Goal: Task Accomplishment & Management: Complete application form

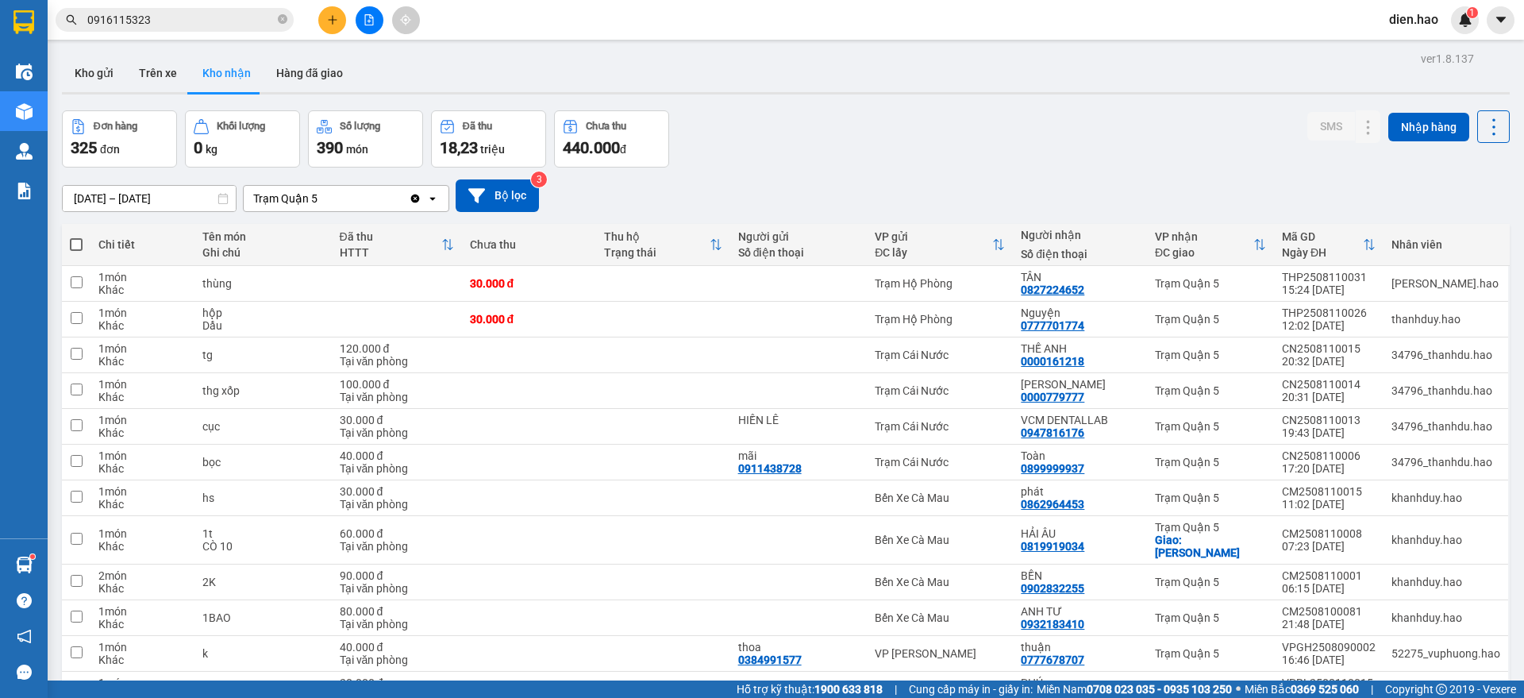
click at [317, 25] on div at bounding box center [369, 20] width 119 height 28
click at [325, 20] on button at bounding box center [332, 20] width 28 height 28
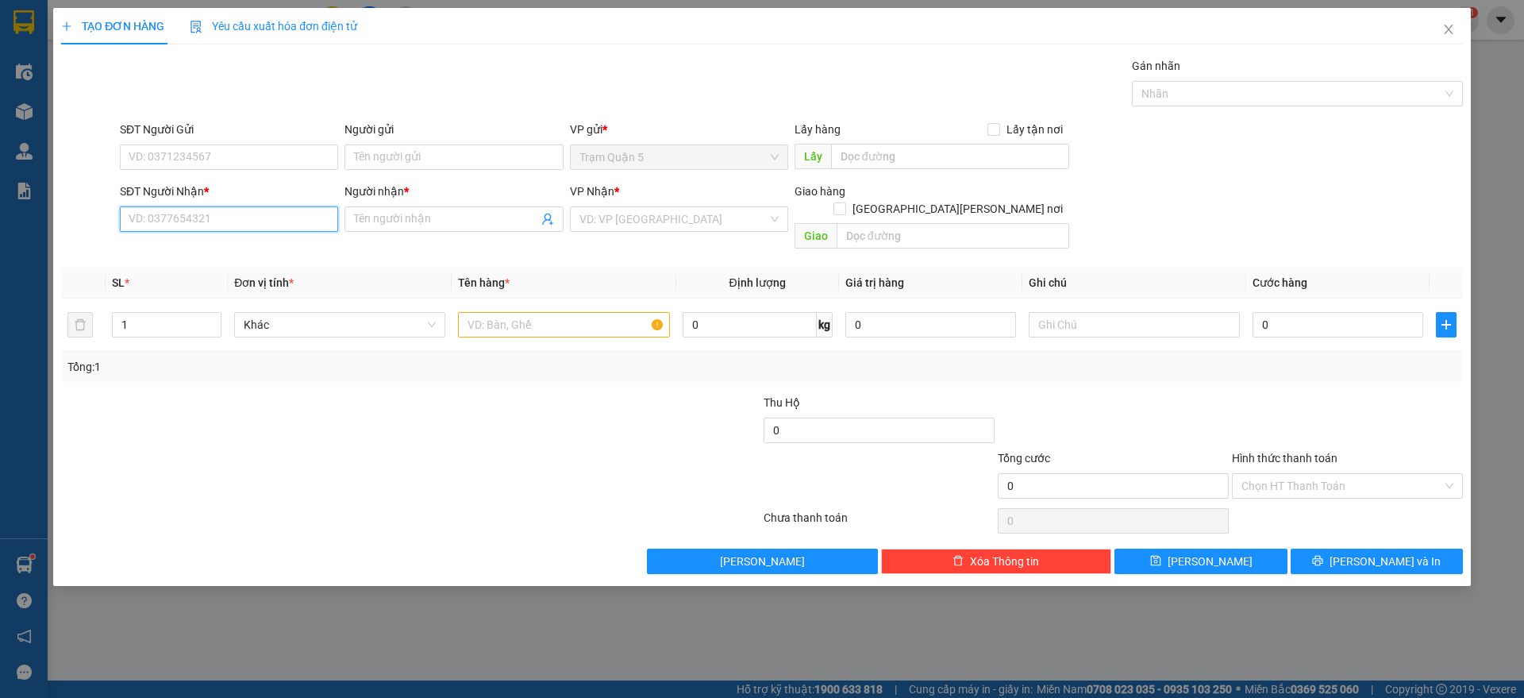
click at [241, 216] on input "SĐT Người Nhận *" at bounding box center [229, 218] width 218 height 25
type input "0939352452"
drag, startPoint x: 251, startPoint y: 249, endPoint x: 265, endPoint y: 250, distance: 14.4
click at [254, 250] on div "0939352452 - thắng" at bounding box center [228, 250] width 199 height 17
type input "thắng"
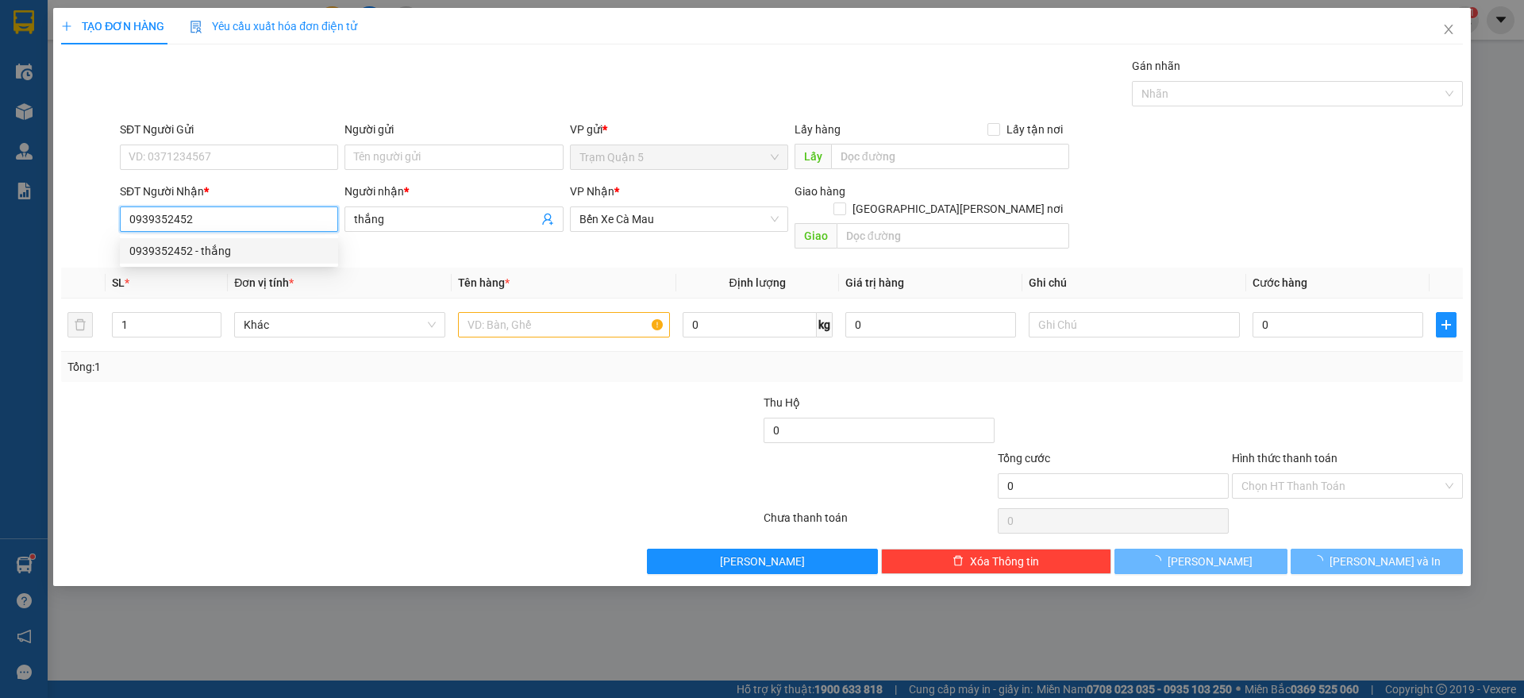
type input "30.000"
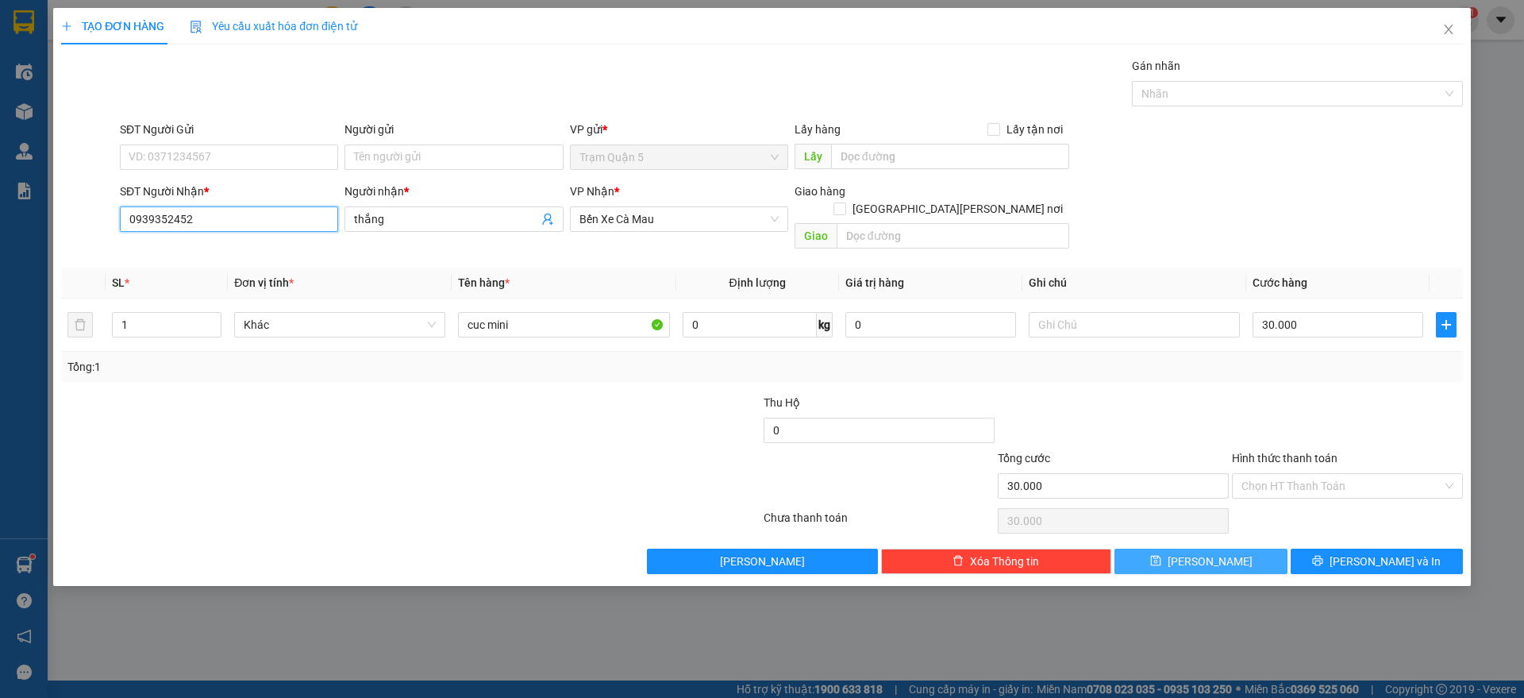
type input "0939352452"
click at [1156, 549] on button "[PERSON_NAME]" at bounding box center [1201, 561] width 172 height 25
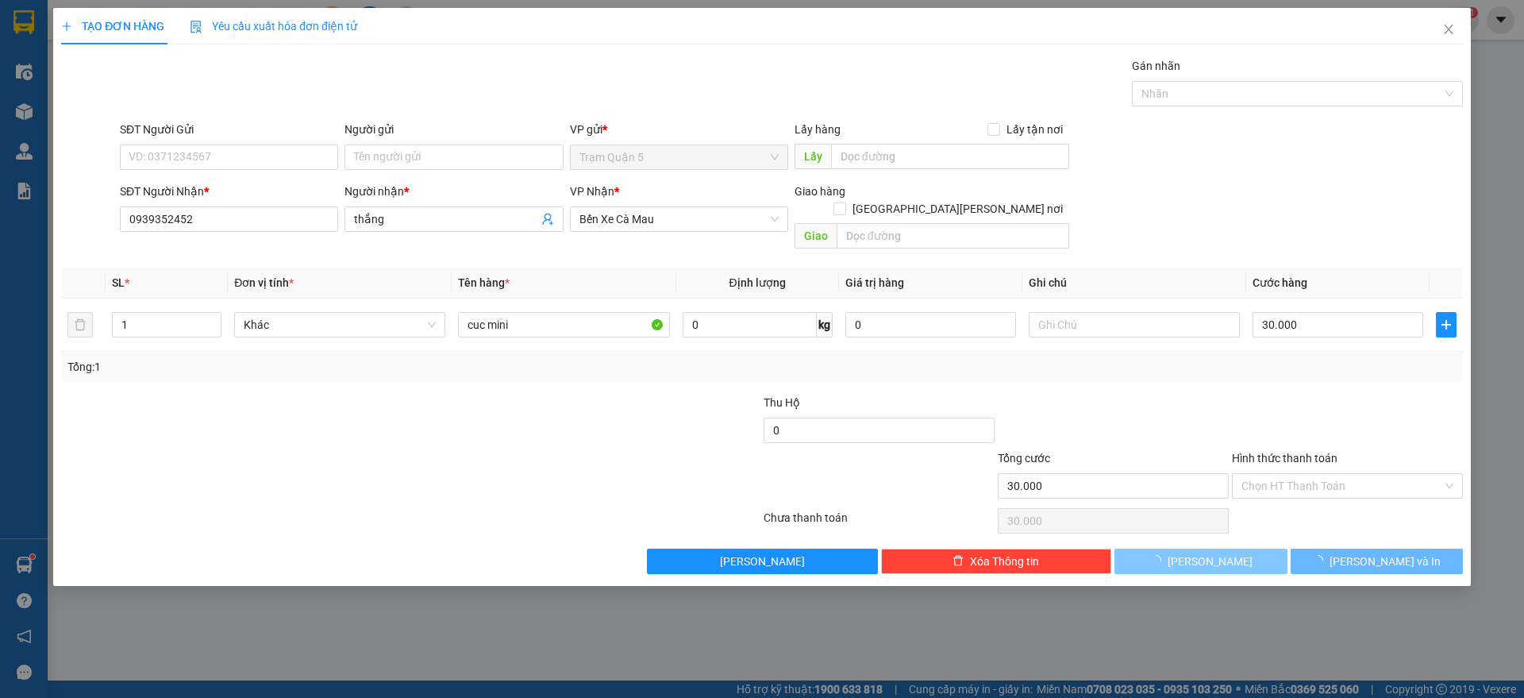
type input "0"
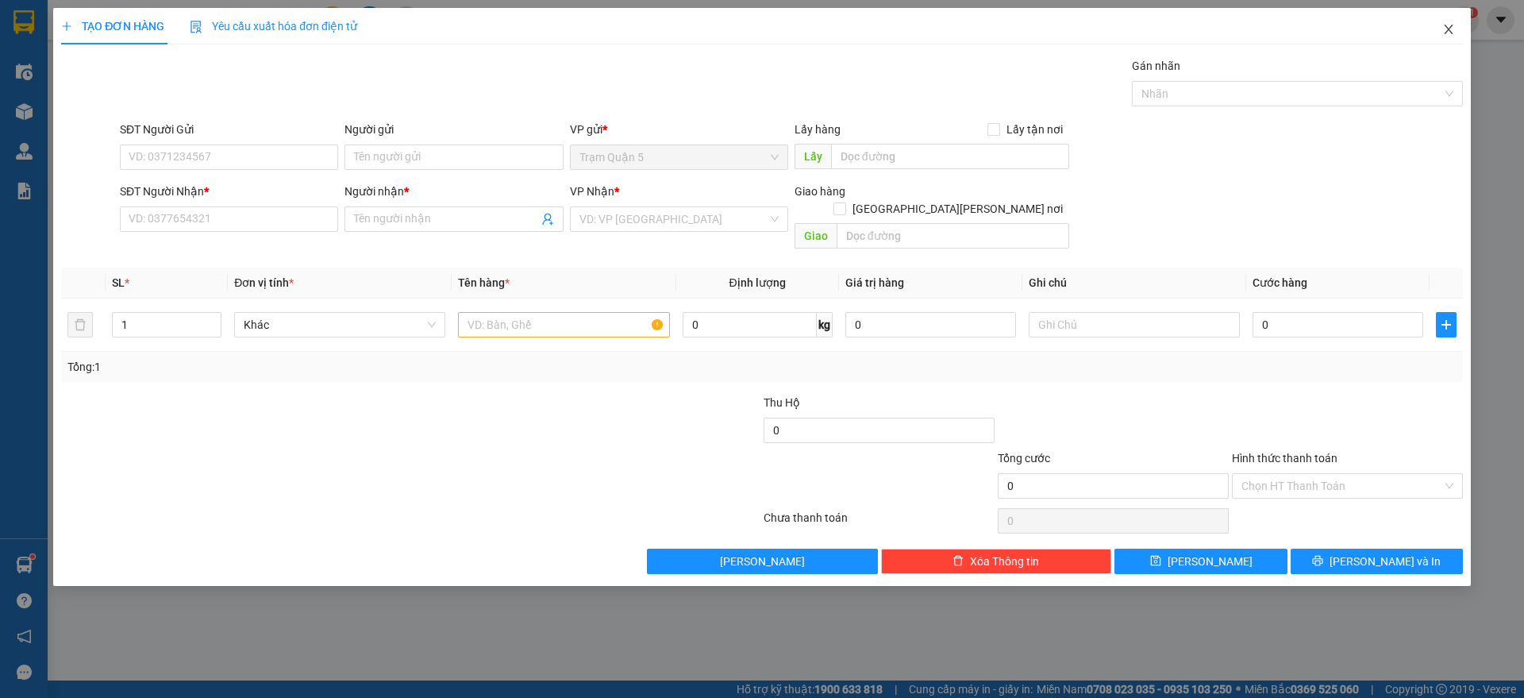
click at [1458, 26] on span "Close" at bounding box center [1449, 30] width 44 height 44
click at [1439, 34] on div "Kết quả [PERSON_NAME] ( 105 ) Bộ lọc Mã ĐH Trạng thái Món hàng Thu hộ Tổng [PER…" at bounding box center [762, 20] width 1524 height 40
click at [1442, 37] on div "Kết quả [PERSON_NAME] ( 105 ) Bộ lọc Mã ĐH Trạng thái Món hàng Thu hộ Tổng [PER…" at bounding box center [762, 20] width 1524 height 40
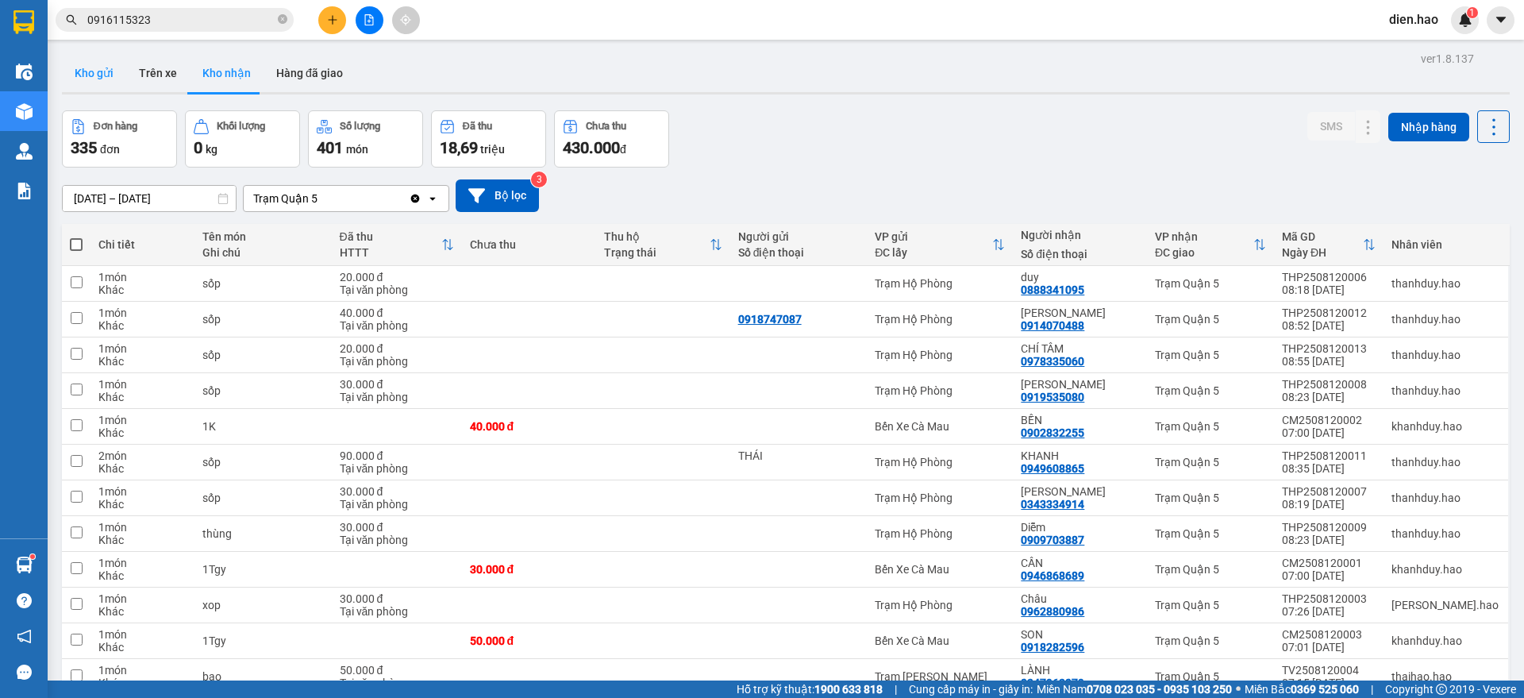
click at [115, 67] on button "Kho gửi" at bounding box center [94, 73] width 64 height 38
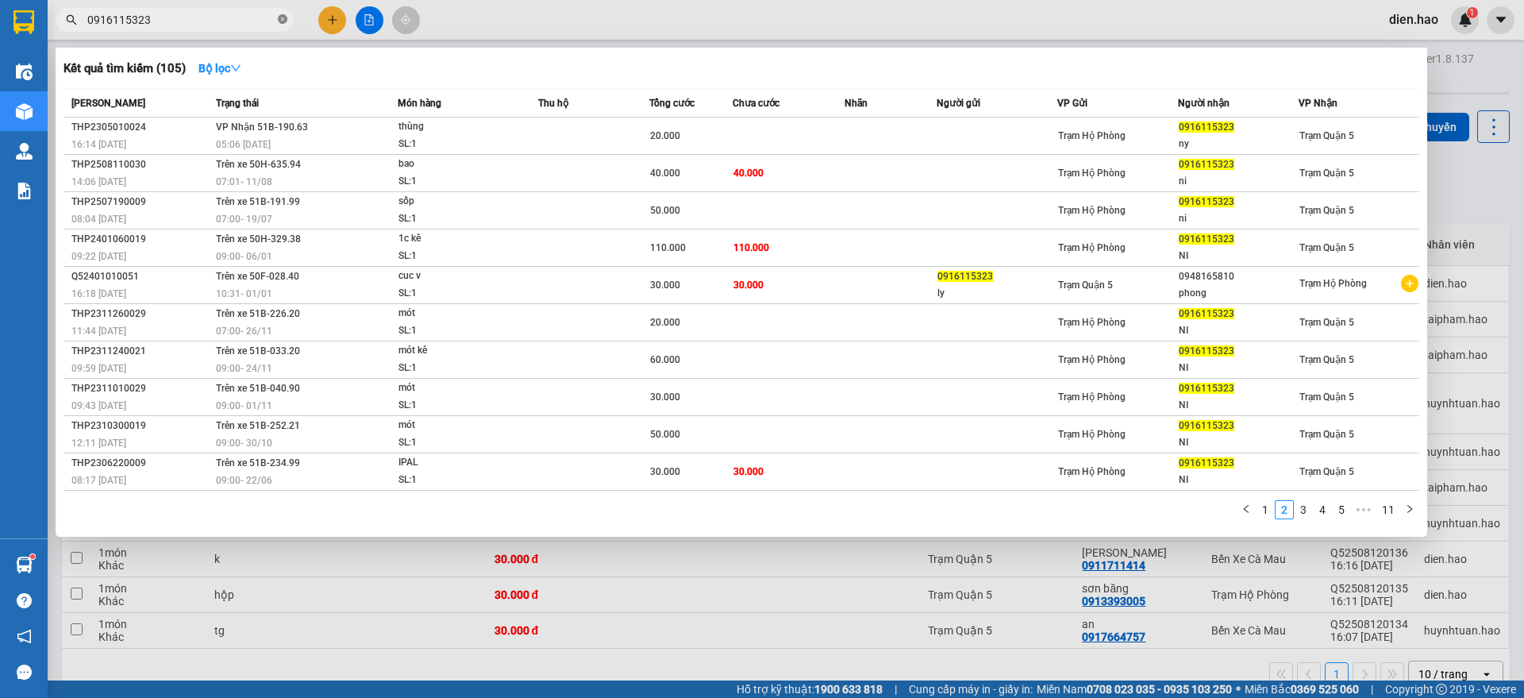
click at [283, 23] on icon "close-circle" at bounding box center [283, 19] width 10 height 10
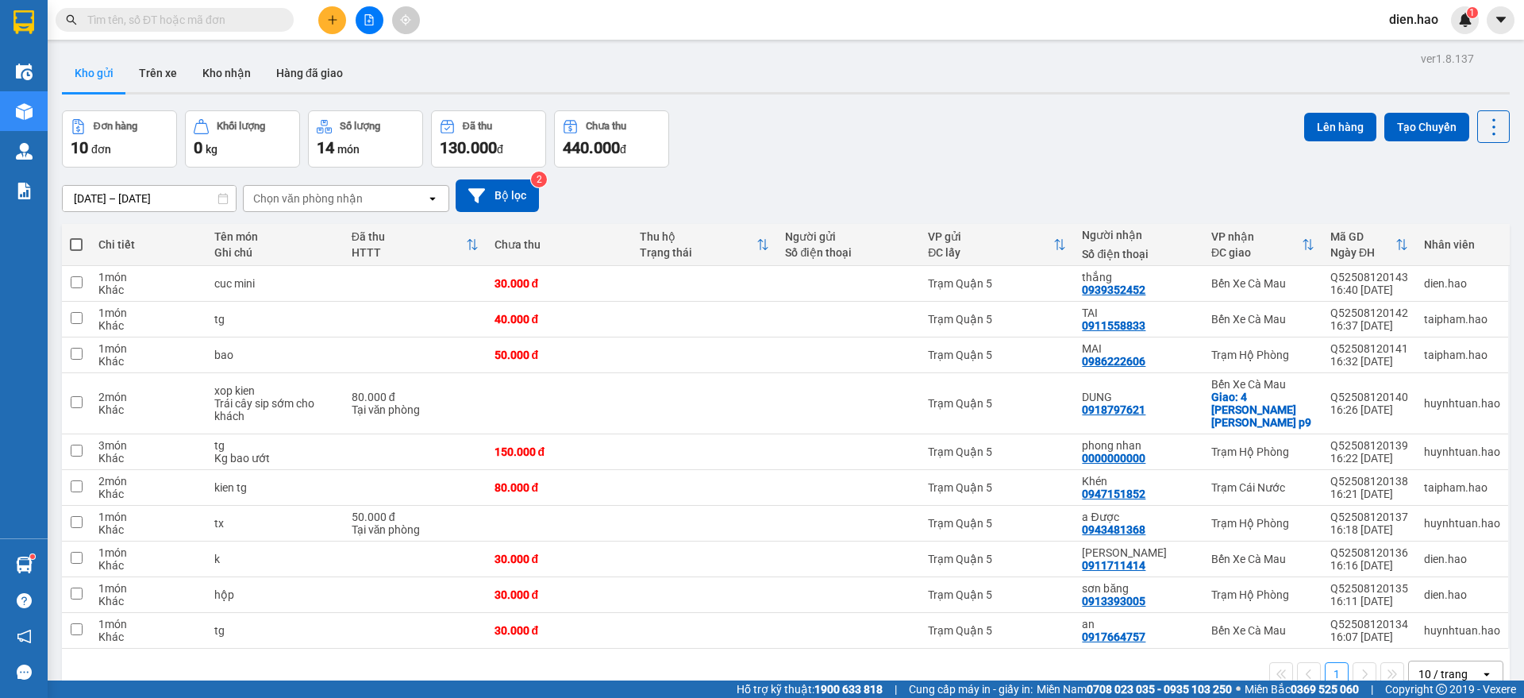
click at [248, 29] on span at bounding box center [175, 20] width 238 height 24
click at [237, 17] on input "text" at bounding box center [180, 19] width 187 height 17
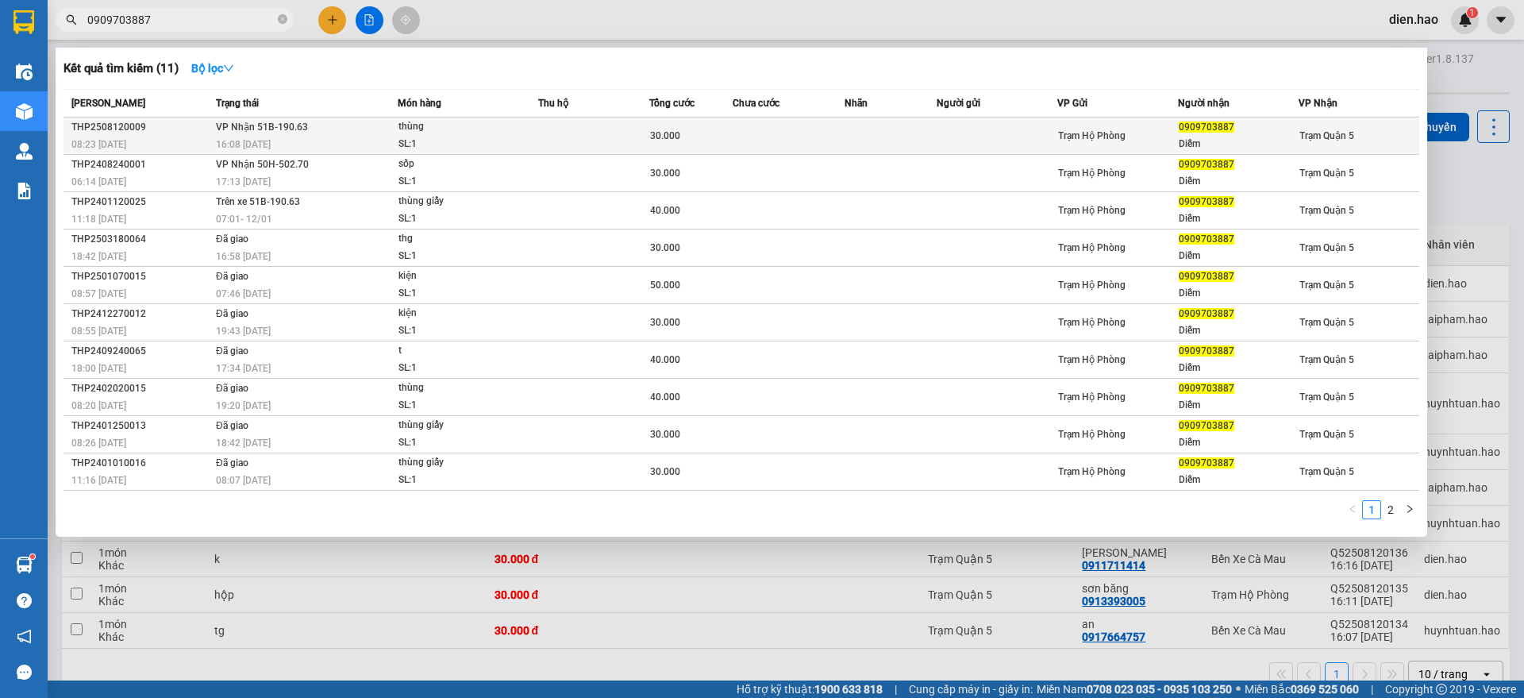
type input "0909703887"
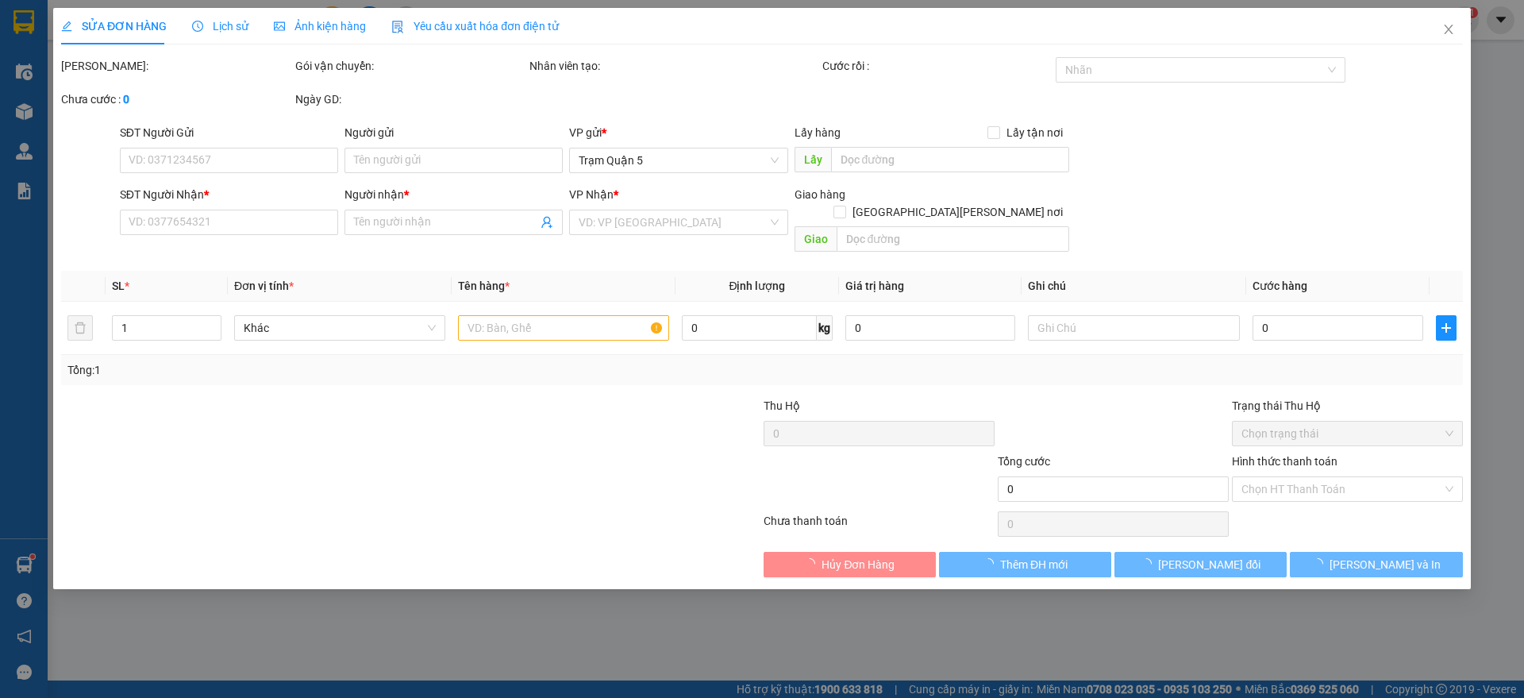
type input "0909703887"
type input "Diễm"
type input "30.000"
type input "0"
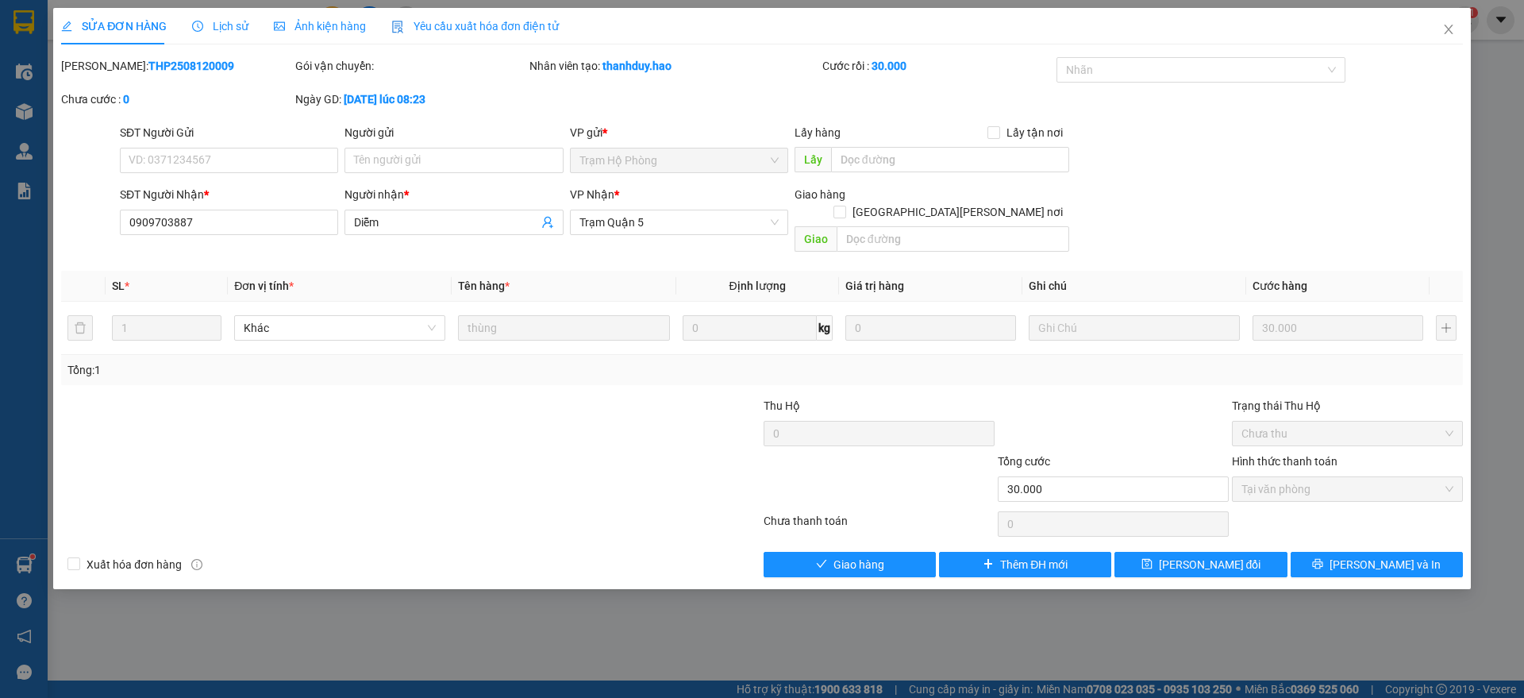
drag, startPoint x: 226, startPoint y: 8, endPoint x: 222, endPoint y: 21, distance: 14.1
click at [225, 10] on div "Lịch sử" at bounding box center [220, 26] width 56 height 37
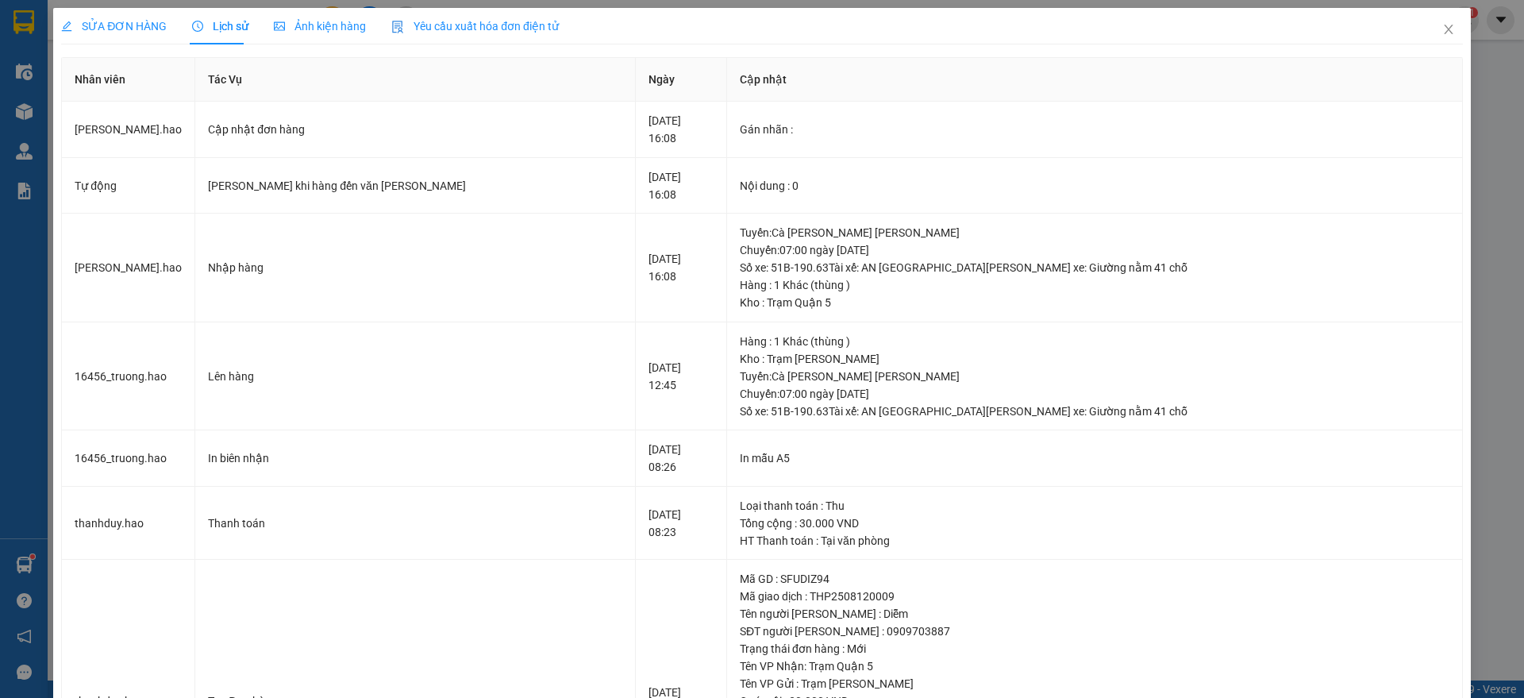
click at [320, 29] on span "Ảnh kiện hàng" at bounding box center [320, 26] width 92 height 13
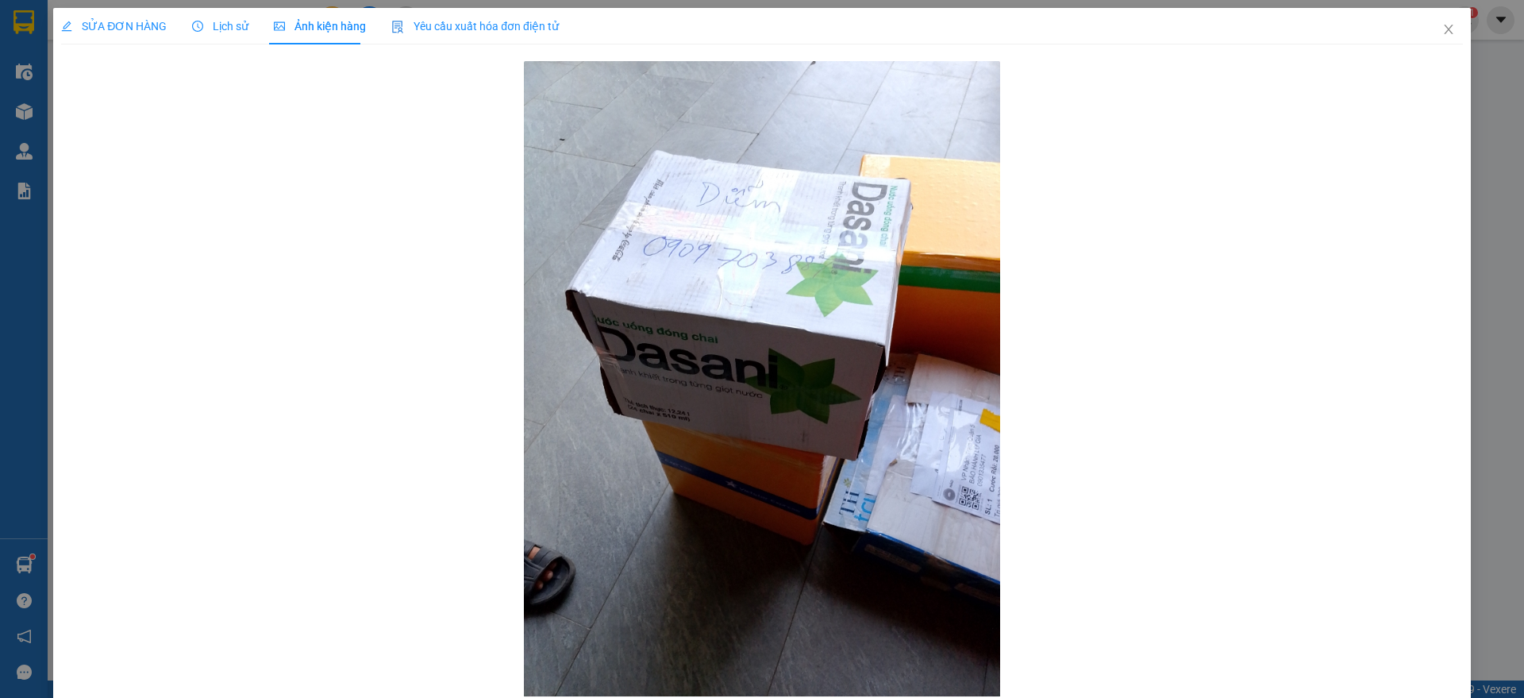
click at [161, 24] on span "SỬA ĐƠN HÀNG" at bounding box center [114, 26] width 106 height 13
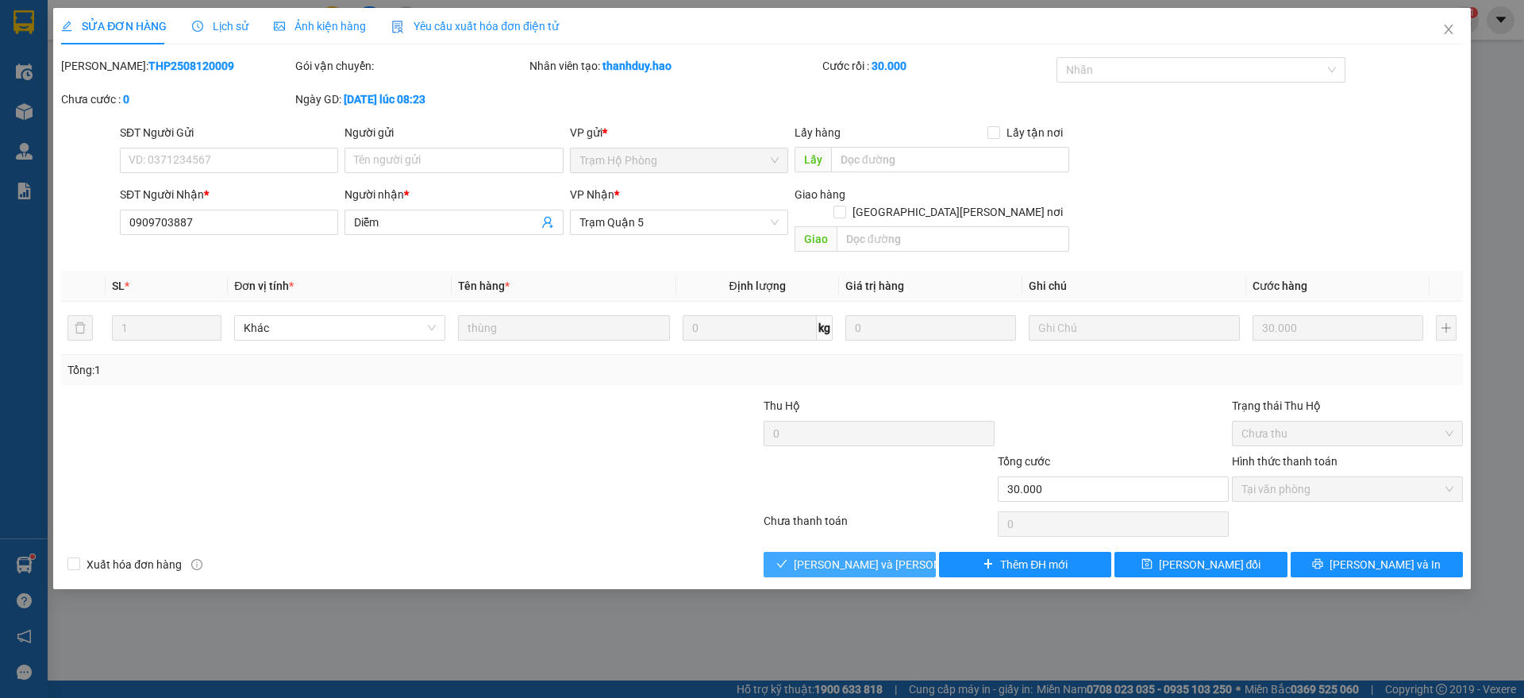
click at [846, 557] on button "[PERSON_NAME] và [PERSON_NAME] hàng" at bounding box center [850, 564] width 172 height 25
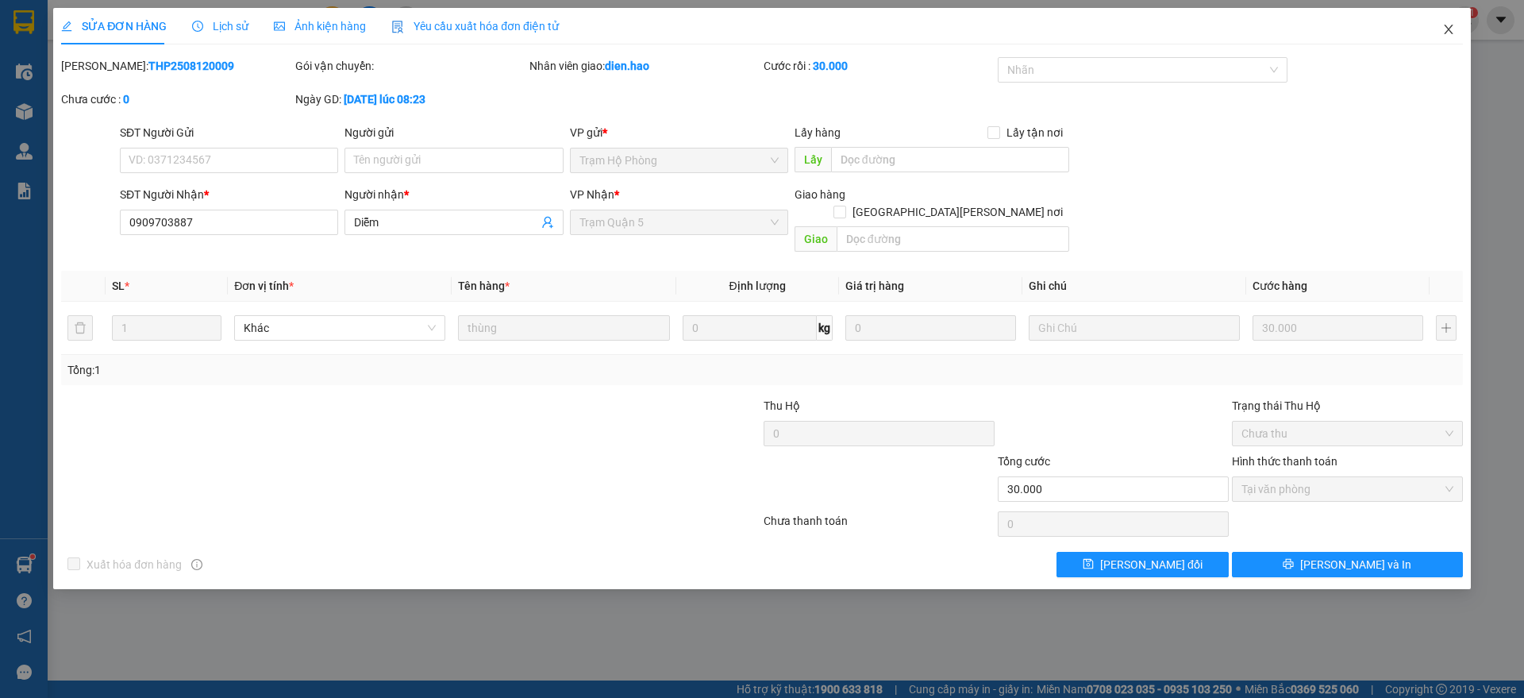
click at [1447, 38] on span "Close" at bounding box center [1449, 30] width 44 height 44
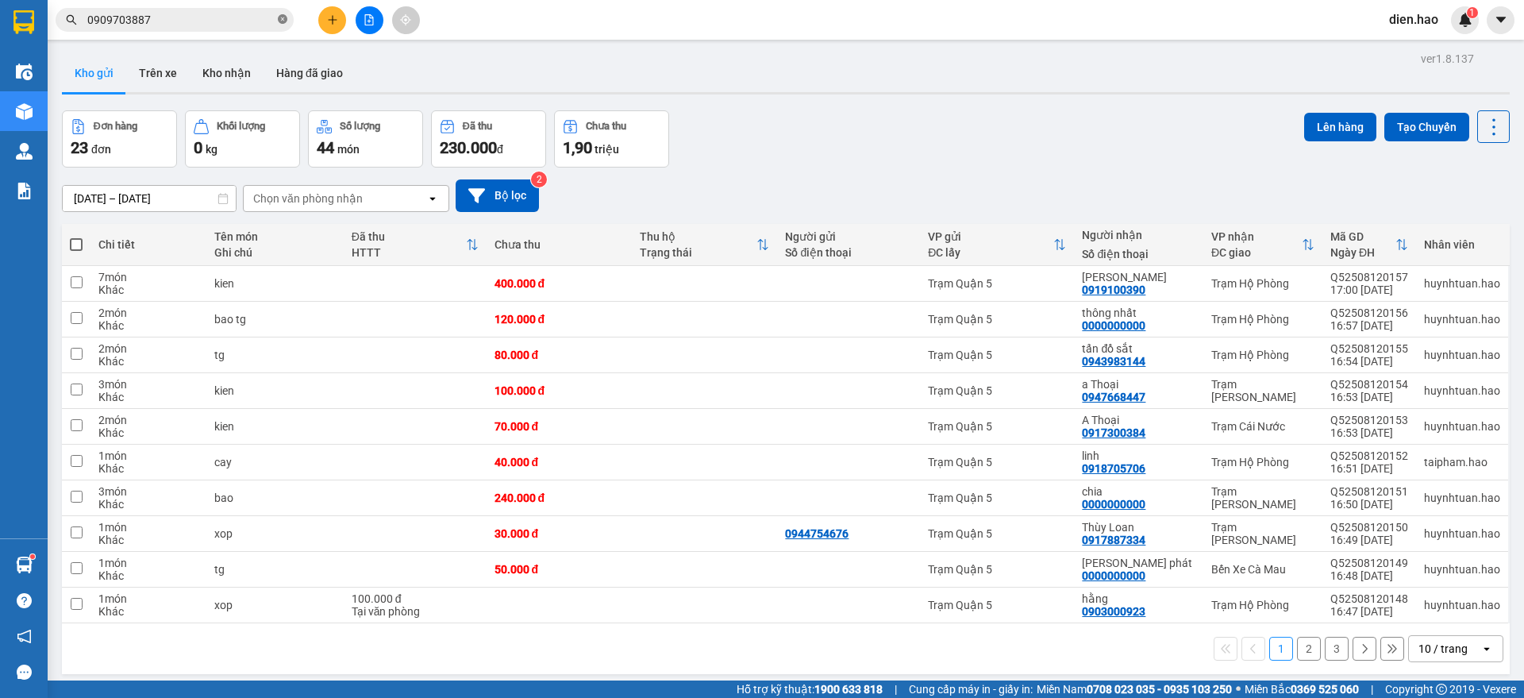
click at [285, 21] on icon "close-circle" at bounding box center [283, 19] width 10 height 10
click at [251, 18] on input "text" at bounding box center [180, 19] width 187 height 17
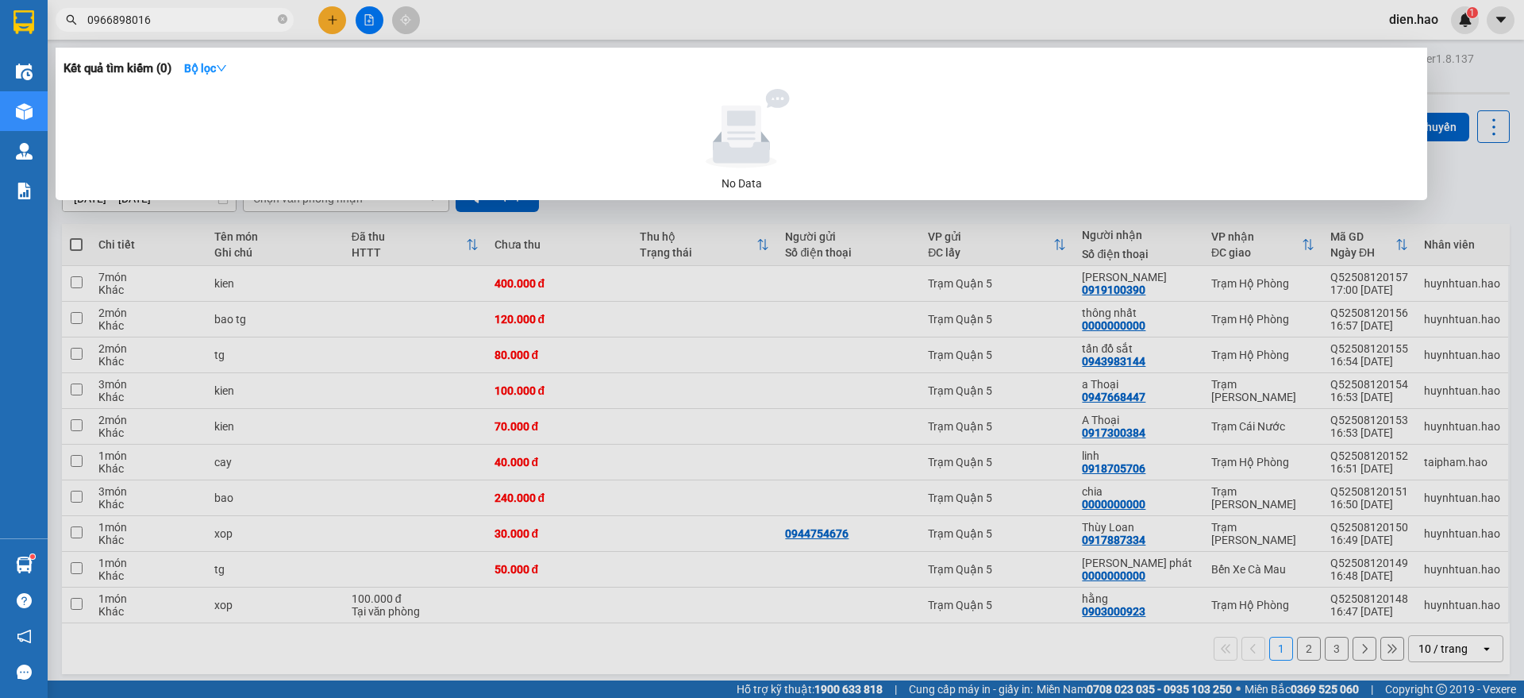
type input "0966898016"
click at [715, 3] on div at bounding box center [762, 349] width 1524 height 698
click at [206, 17] on input "0966898016" at bounding box center [180, 19] width 187 height 17
click at [534, 19] on div at bounding box center [762, 349] width 1524 height 698
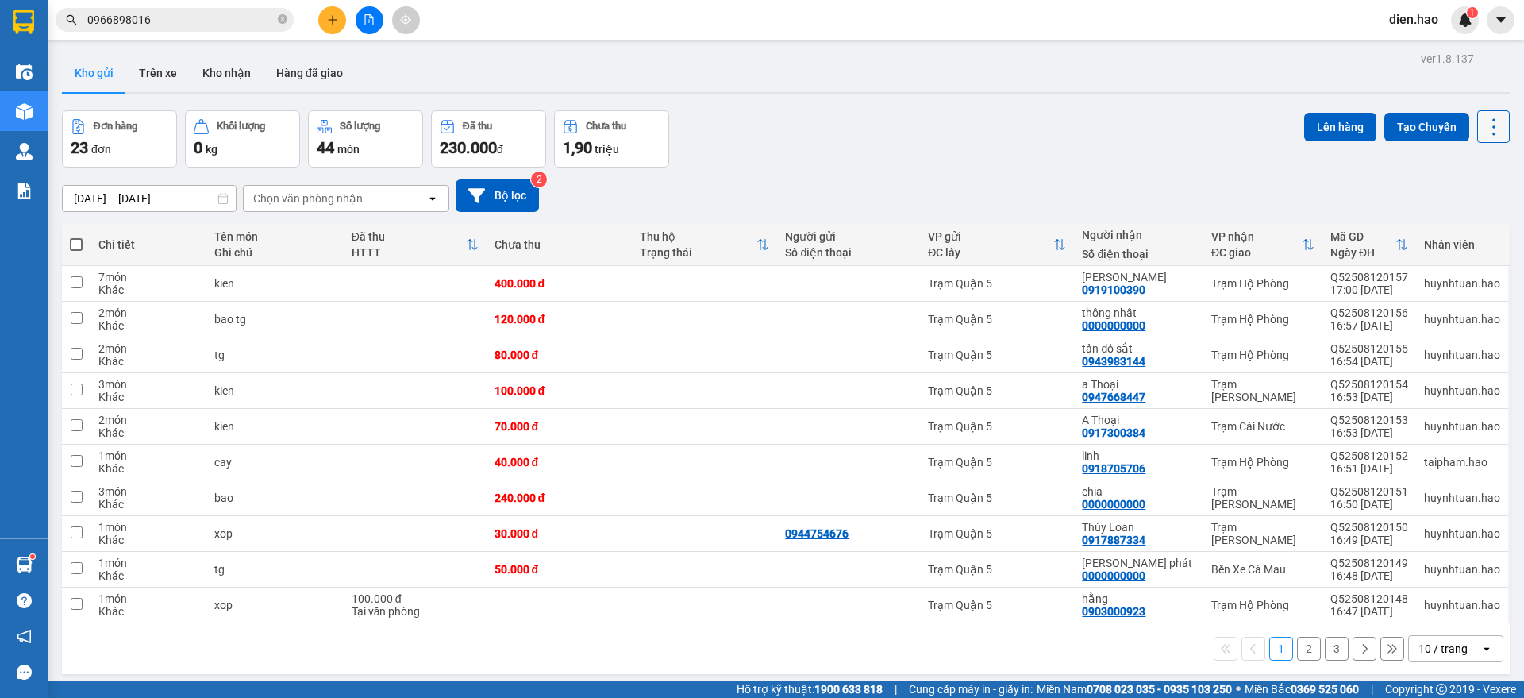
click at [1493, 126] on icon at bounding box center [1494, 126] width 3 height 17
click at [1437, 227] on span "Làm mới" at bounding box center [1457, 227] width 44 height 16
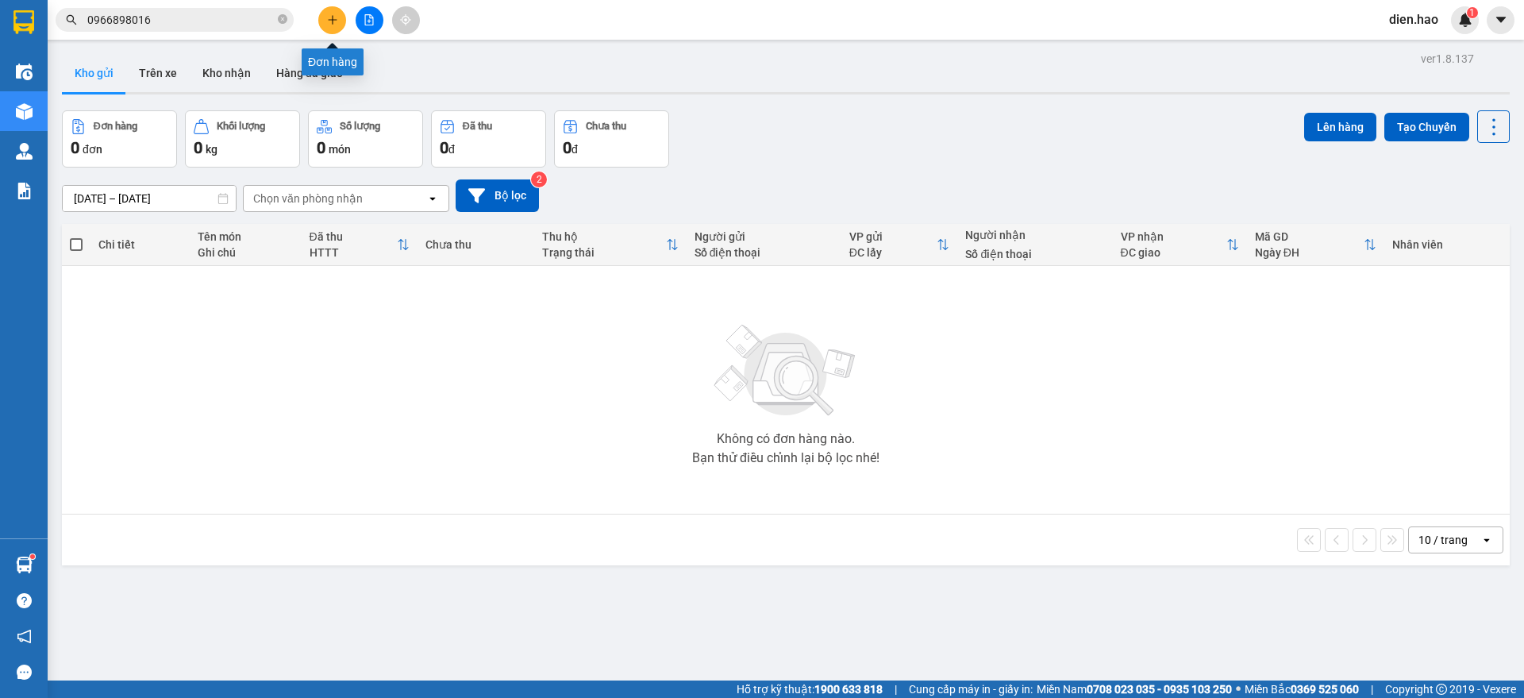
click at [326, 21] on button at bounding box center [332, 20] width 28 height 28
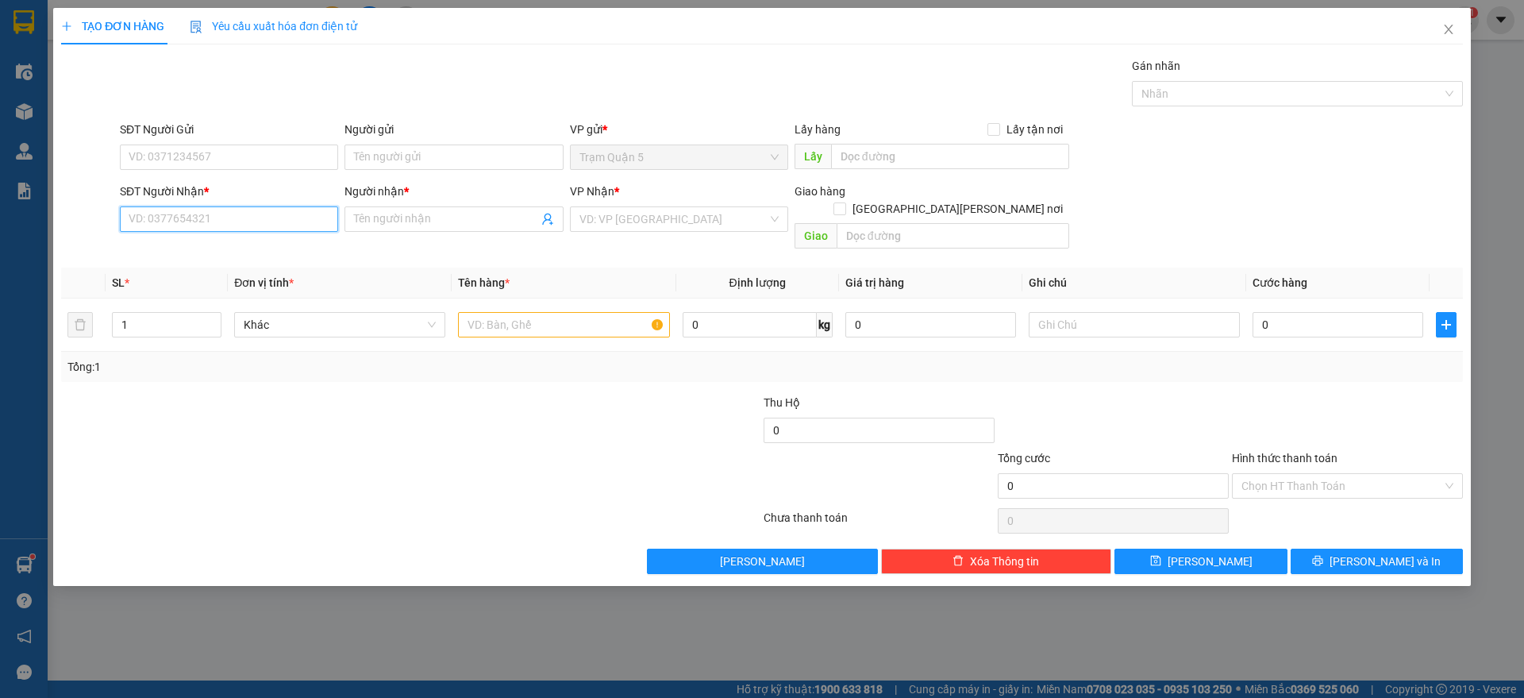
click at [283, 218] on input "SĐT Người Nhận *" at bounding box center [229, 218] width 218 height 25
click at [226, 245] on div "0989805343 - [PERSON_NAME] mỹ" at bounding box center [228, 250] width 199 height 17
type input "0989805343"
type input "[PERSON_NAME] mỹ"
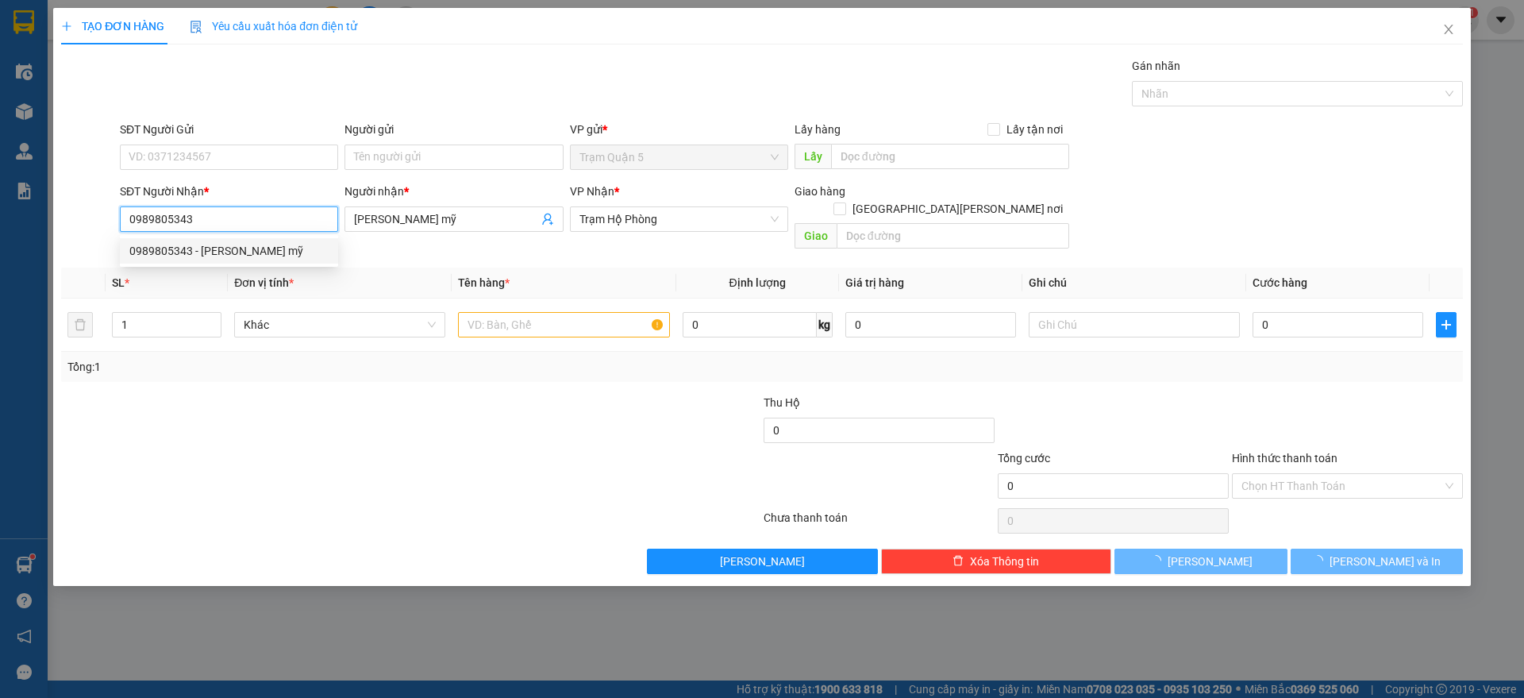
type input "30.000"
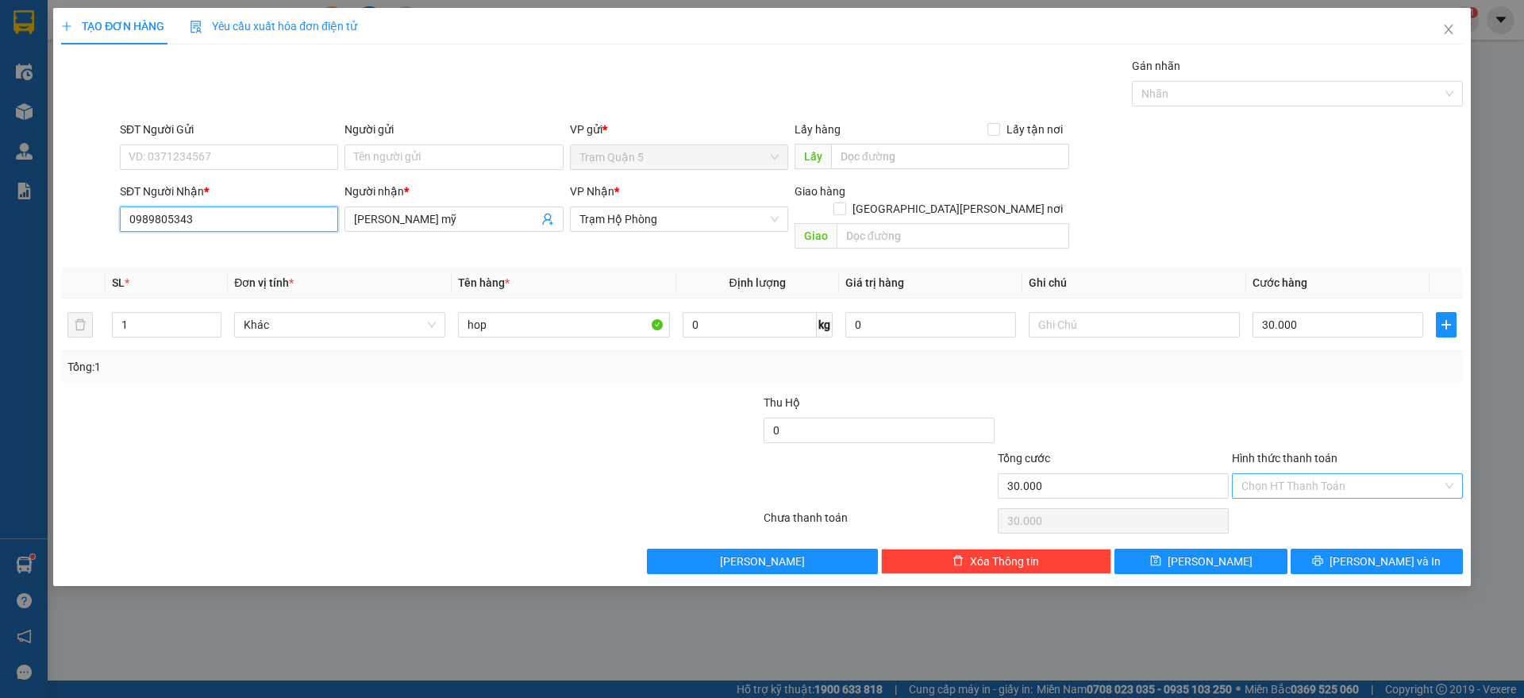
type input "0989805343"
click at [1302, 474] on input "Hình thức thanh toán" at bounding box center [1342, 486] width 201 height 24
click at [1289, 495] on div "Tại văn phòng" at bounding box center [1348, 499] width 212 height 17
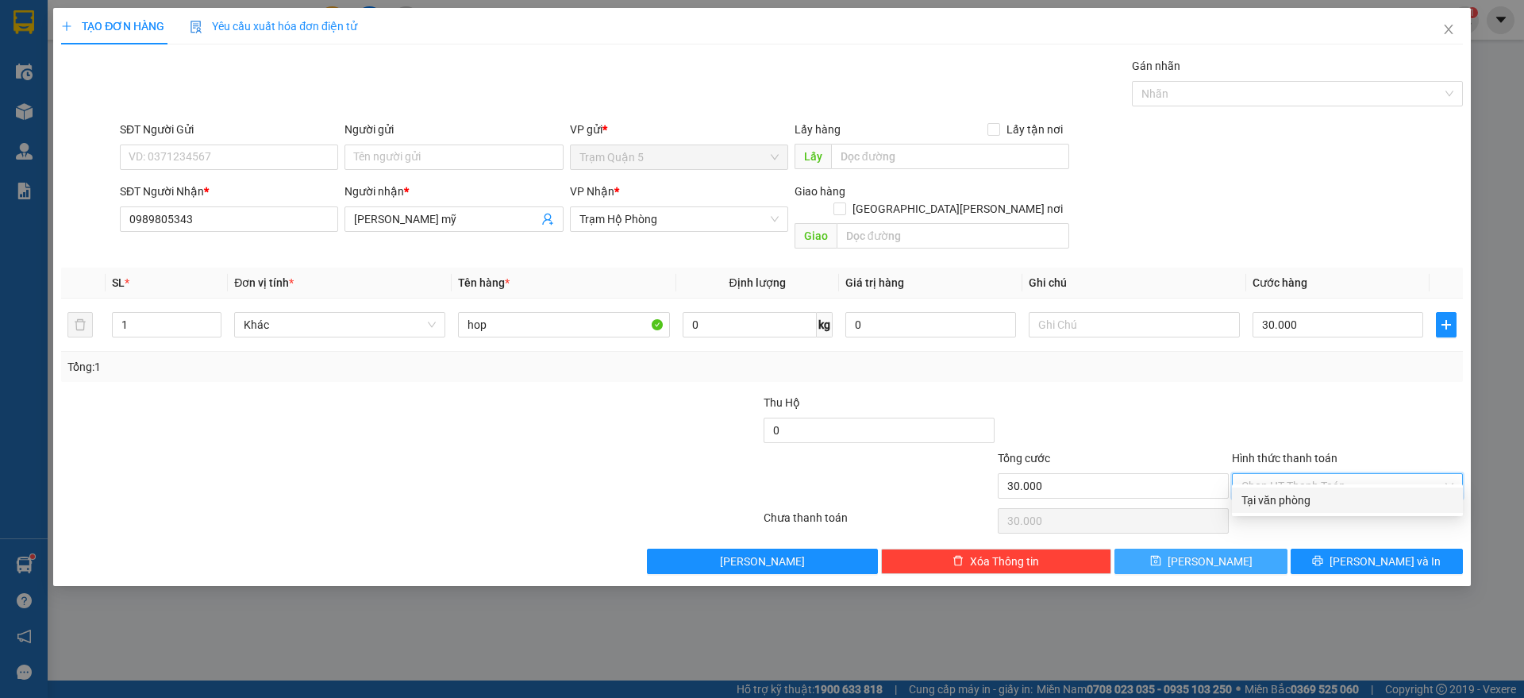
type input "0"
drag, startPoint x: 1186, startPoint y: 541, endPoint x: 1335, endPoint y: 306, distance: 278.4
click at [1162, 555] on icon "save" at bounding box center [1155, 560] width 11 height 11
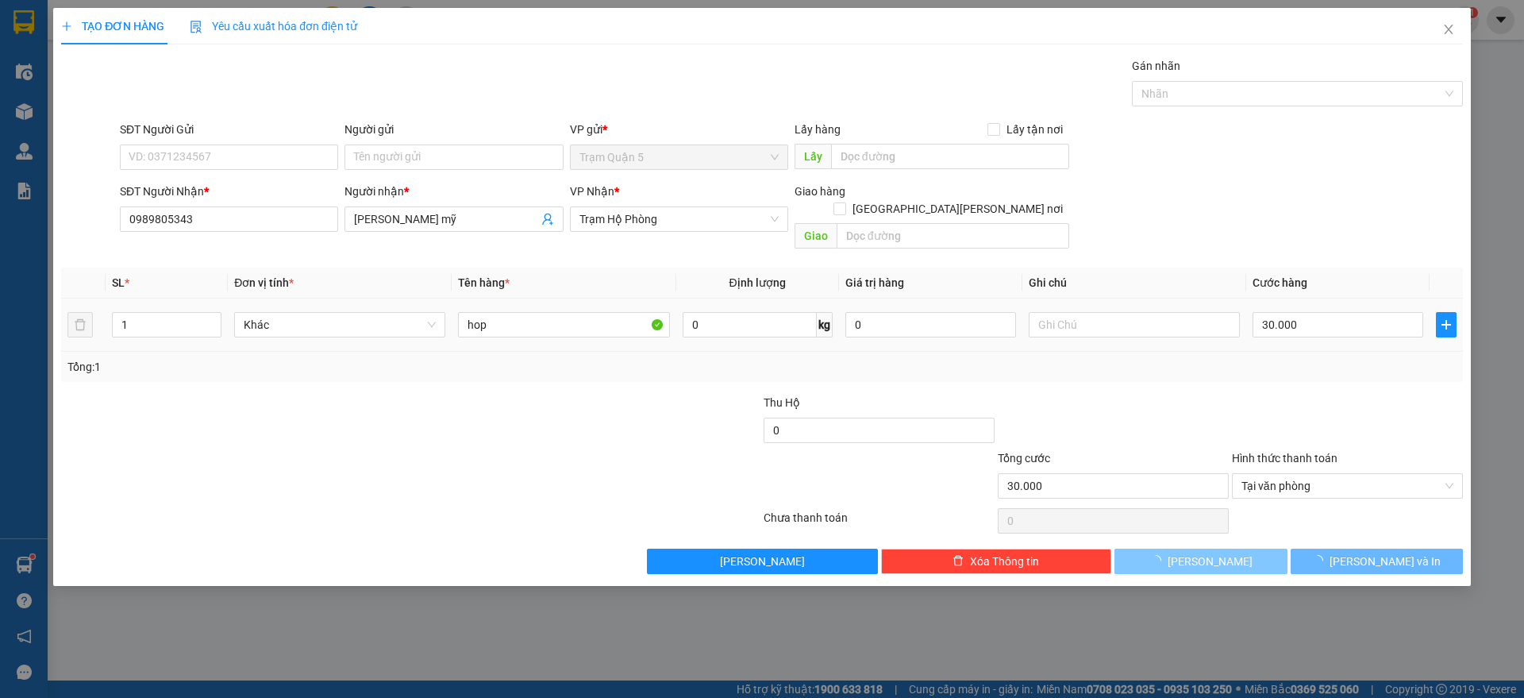
type input "0"
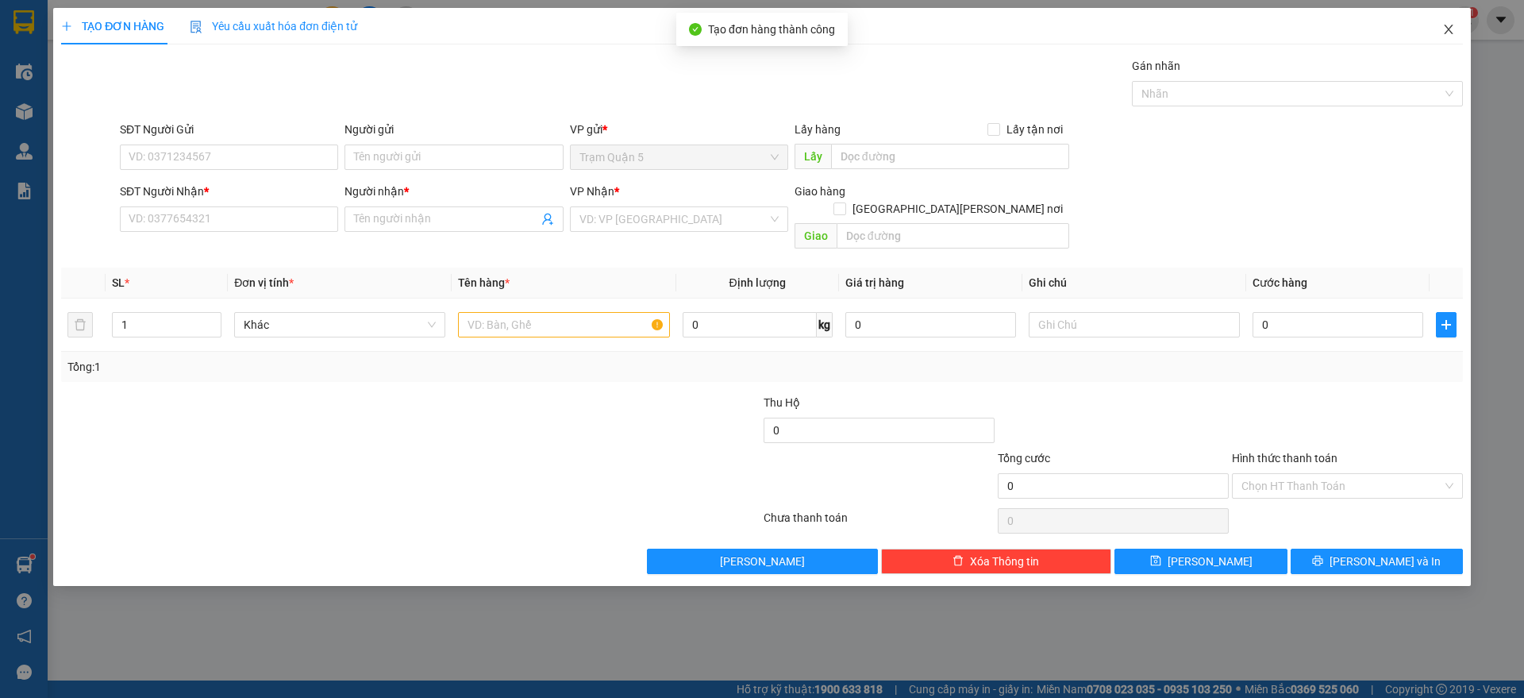
click at [1458, 39] on span "Close" at bounding box center [1449, 30] width 44 height 44
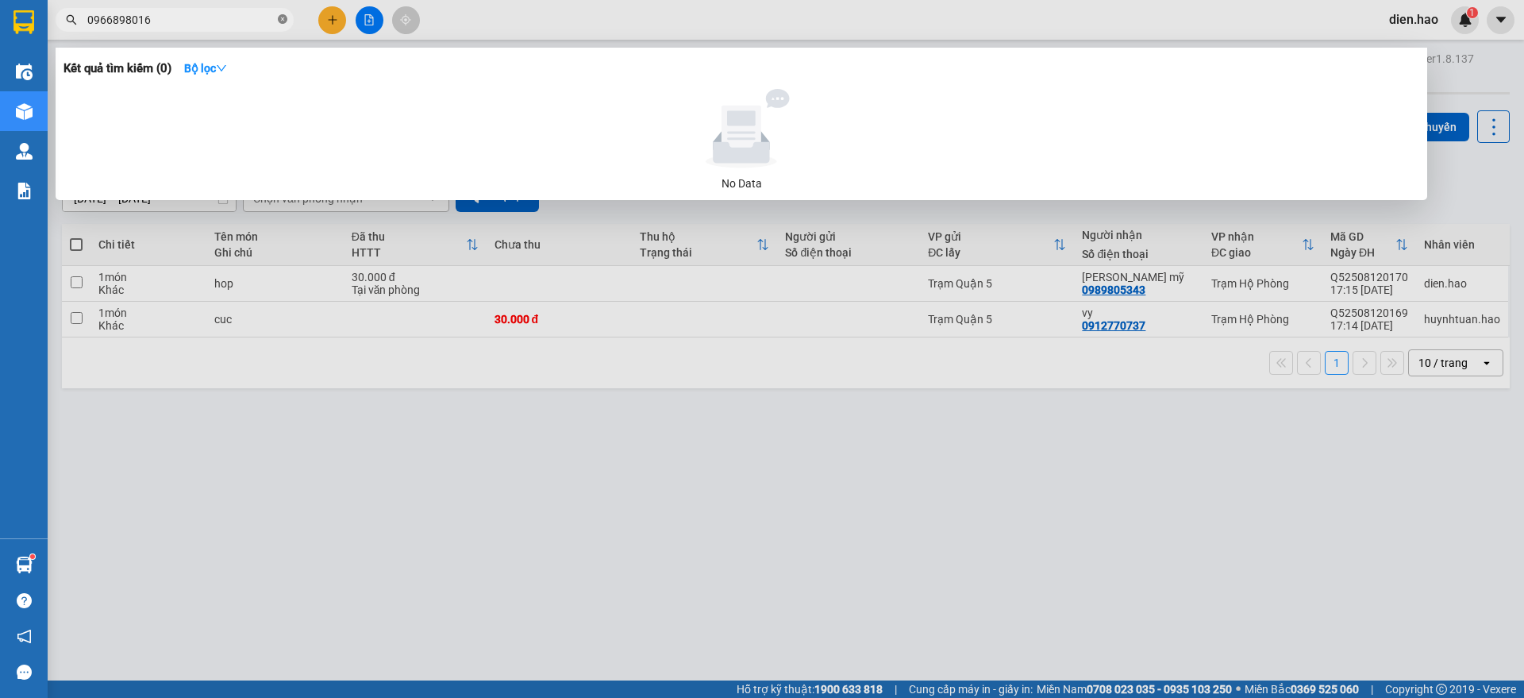
click at [279, 22] on icon "close-circle" at bounding box center [283, 19] width 10 height 10
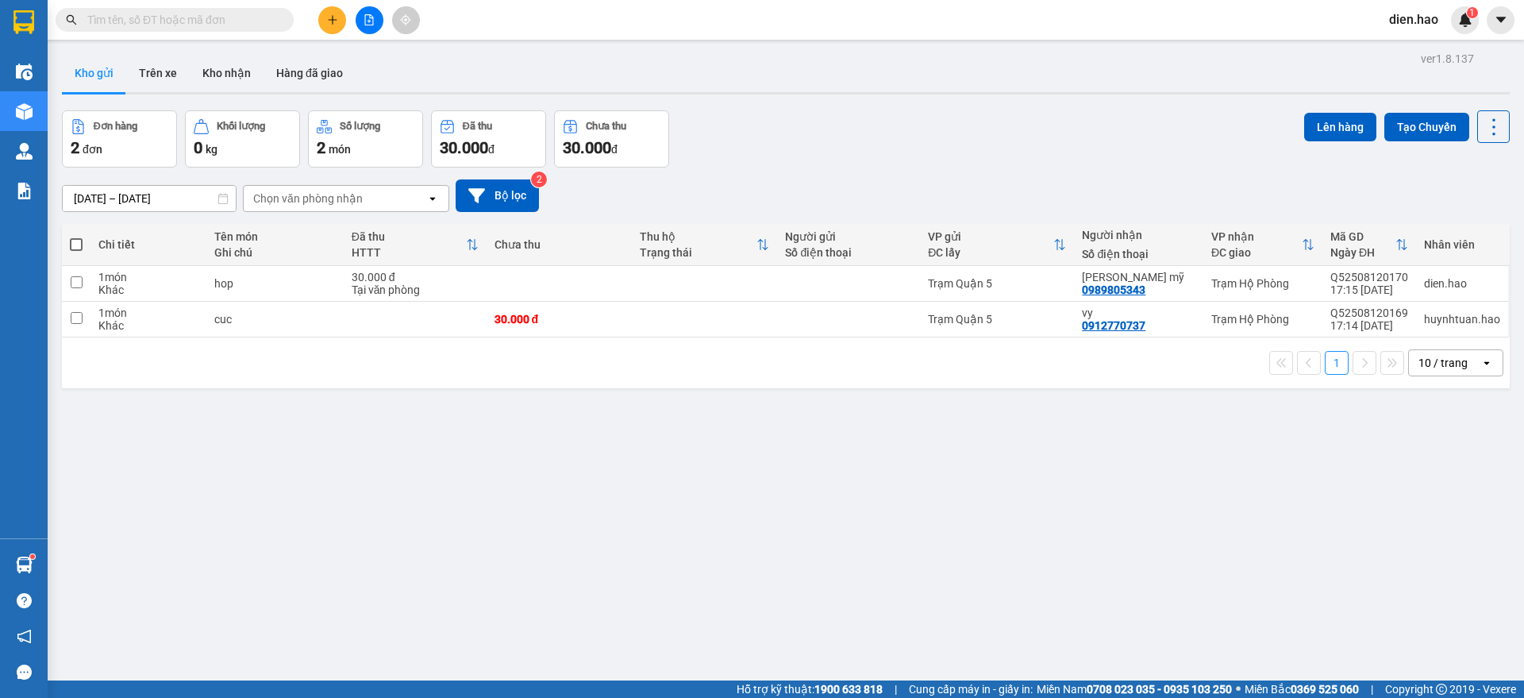
click at [325, 27] on button at bounding box center [332, 20] width 28 height 28
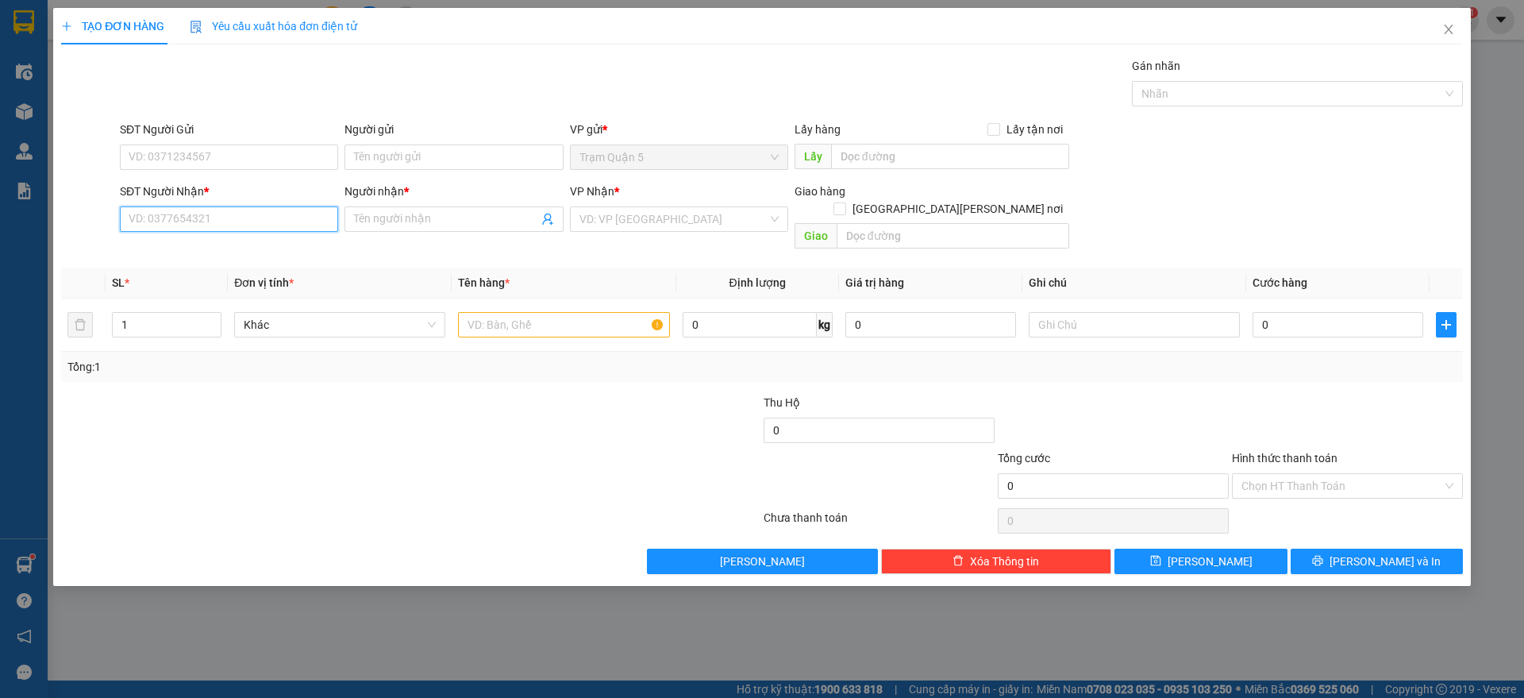
click at [196, 218] on input "SĐT Người Nhận *" at bounding box center [229, 218] width 218 height 25
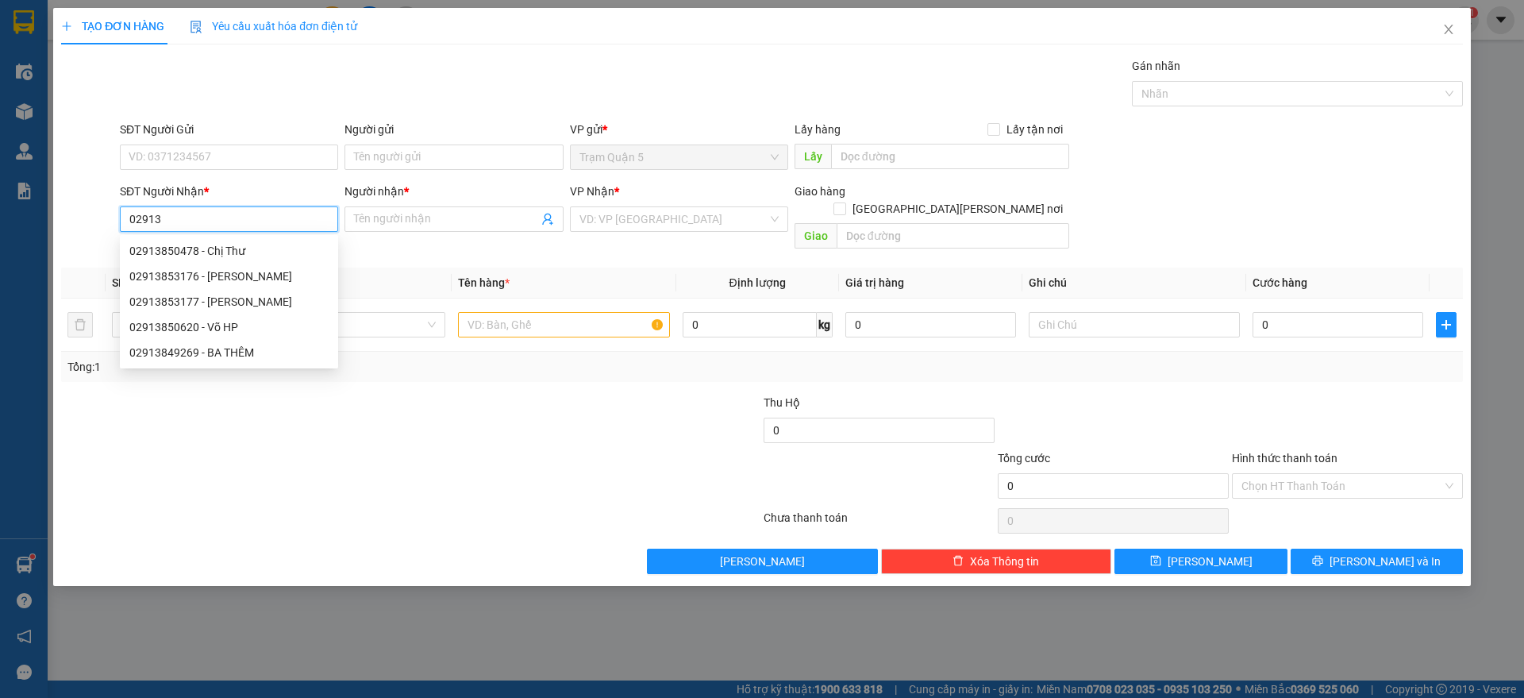
click at [273, 327] on div "02913850620 - Võ HP" at bounding box center [228, 326] width 199 height 17
type input "02913850620"
type input "Võ HP"
type input "100.000"
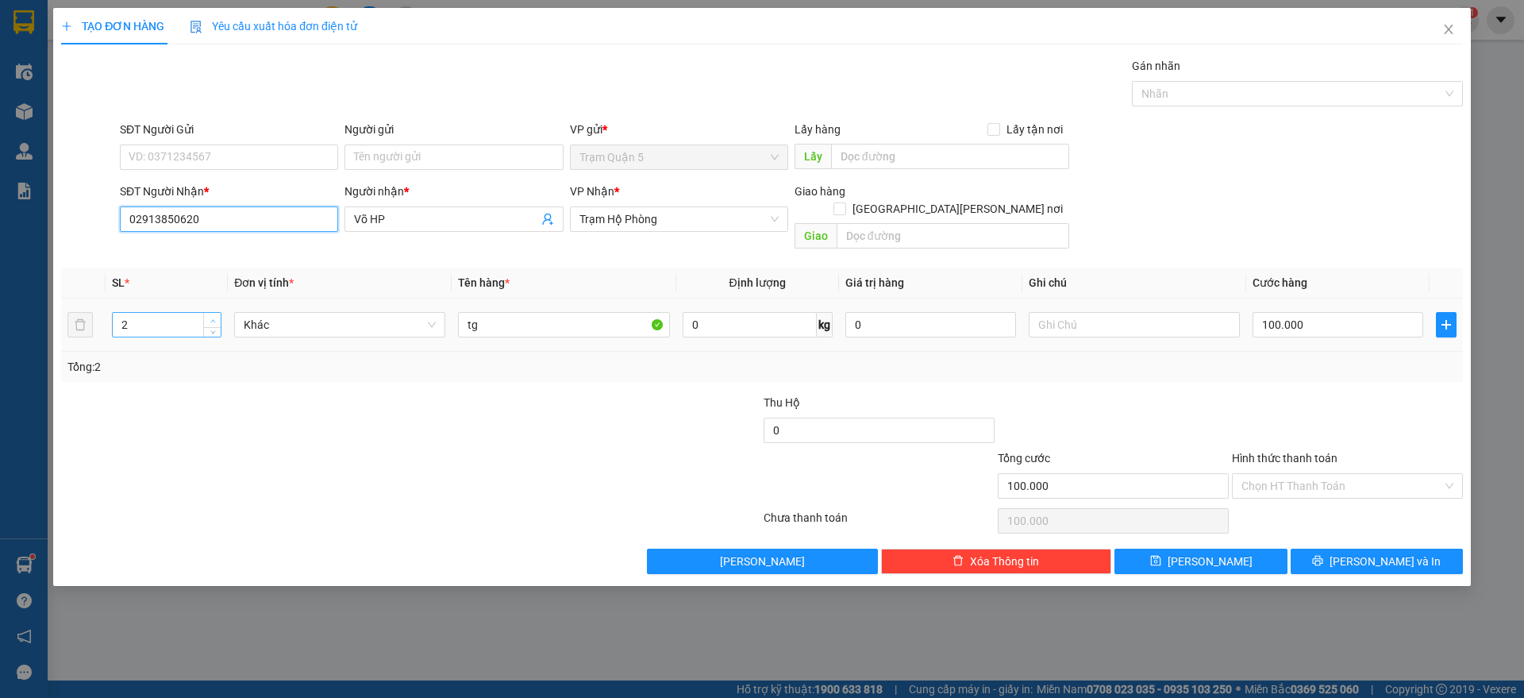
type input "02913850620"
click at [211, 318] on icon "up" at bounding box center [213, 321] width 6 height 6
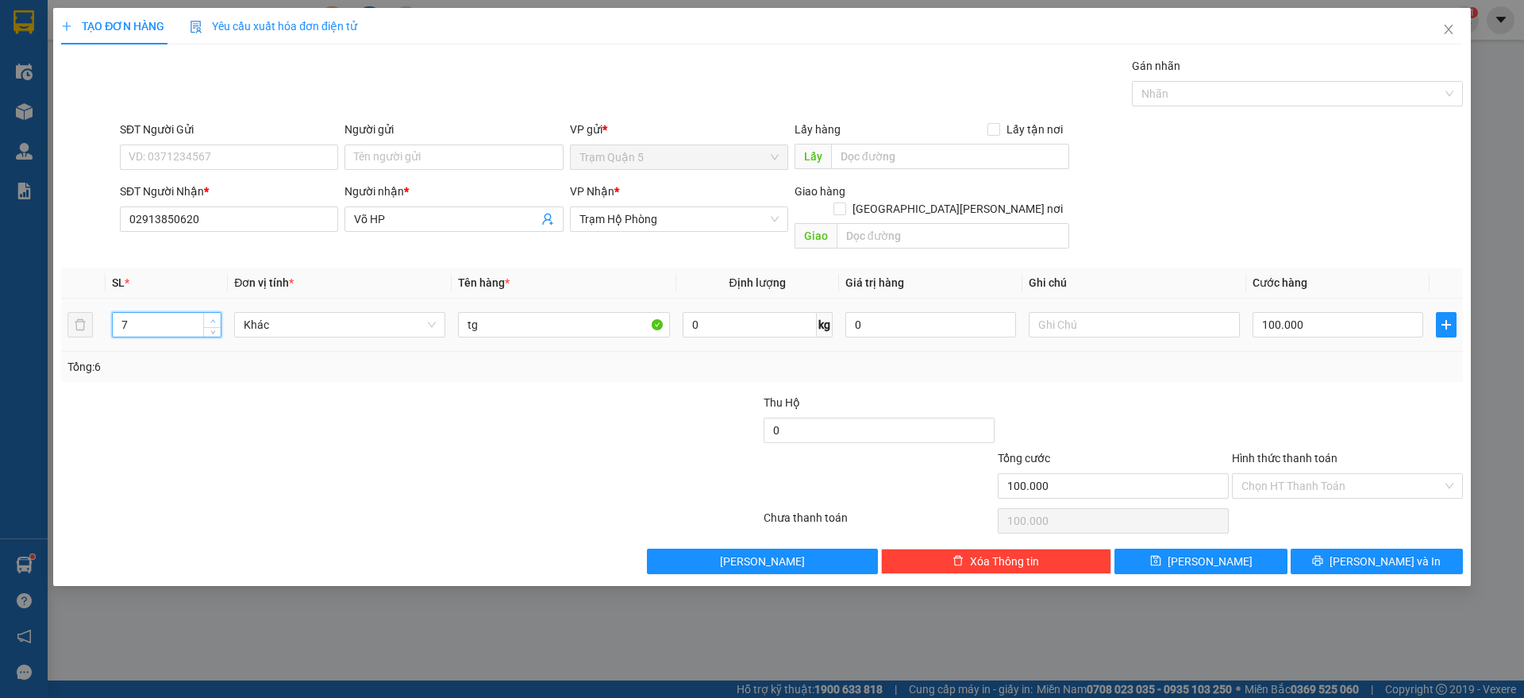
click at [211, 318] on icon "up" at bounding box center [213, 321] width 6 height 6
type input "8"
click at [211, 318] on icon "up" at bounding box center [213, 321] width 6 height 6
click at [545, 315] on input "tg" at bounding box center [563, 324] width 211 height 25
type input "[PERSON_NAME]"
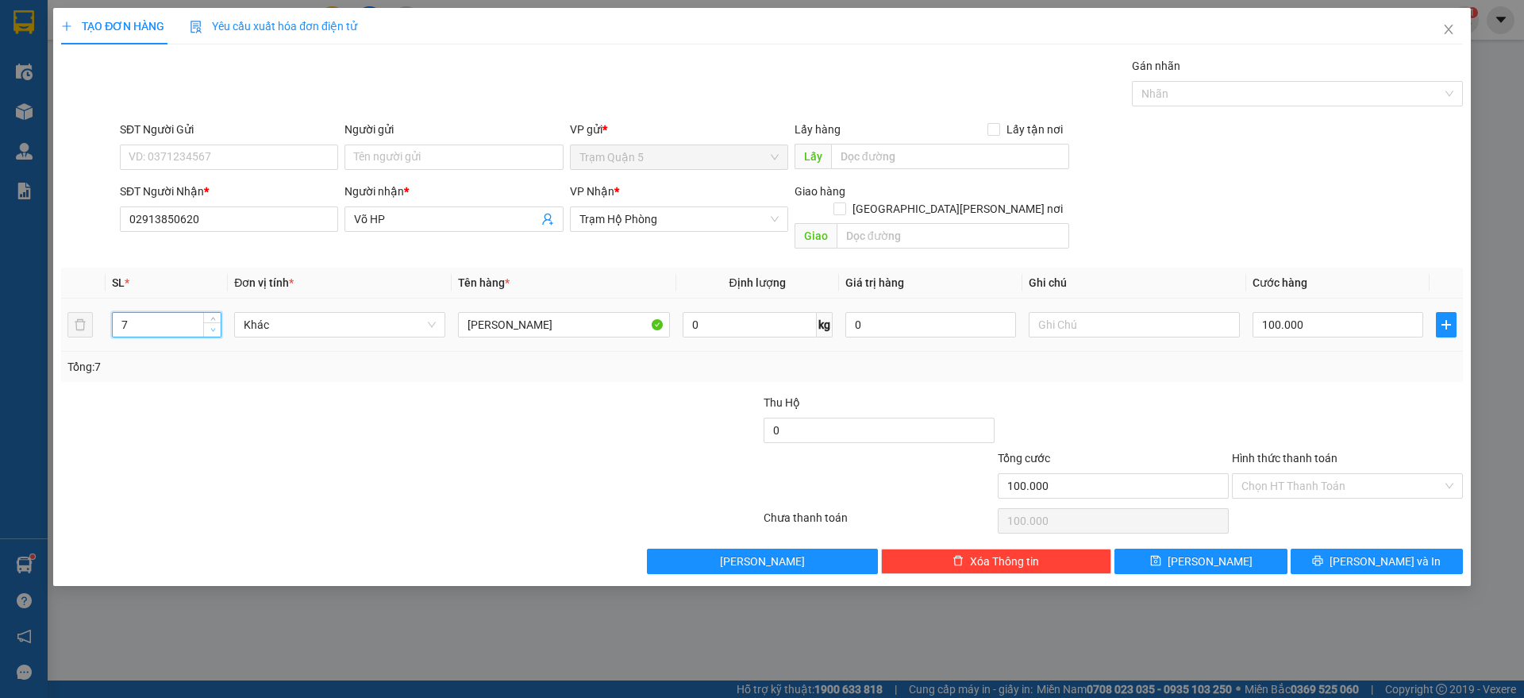
click at [214, 326] on span "down" at bounding box center [213, 331] width 10 height 10
type input "3"
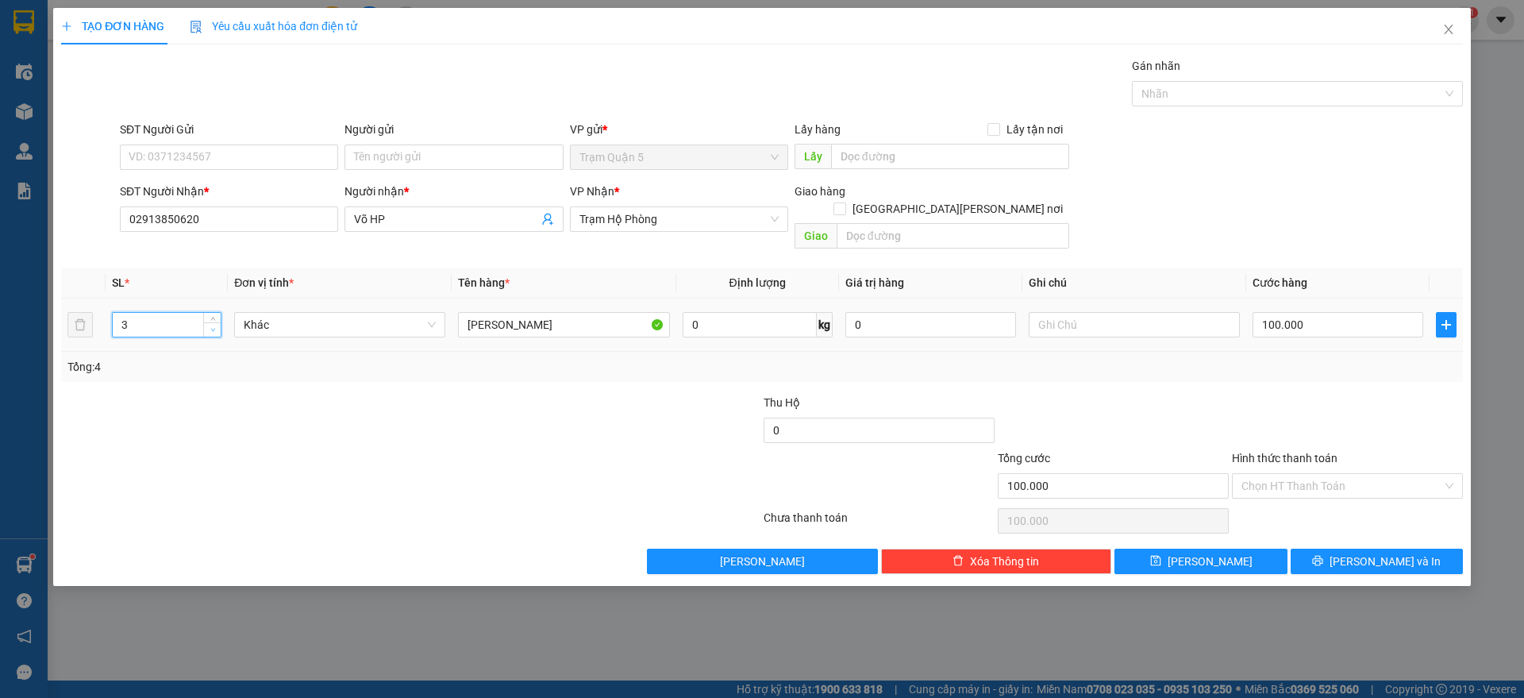
click at [214, 326] on span "down" at bounding box center [213, 331] width 10 height 10
click at [1379, 312] on input "100.000" at bounding box center [1338, 324] width 171 height 25
type input "0"
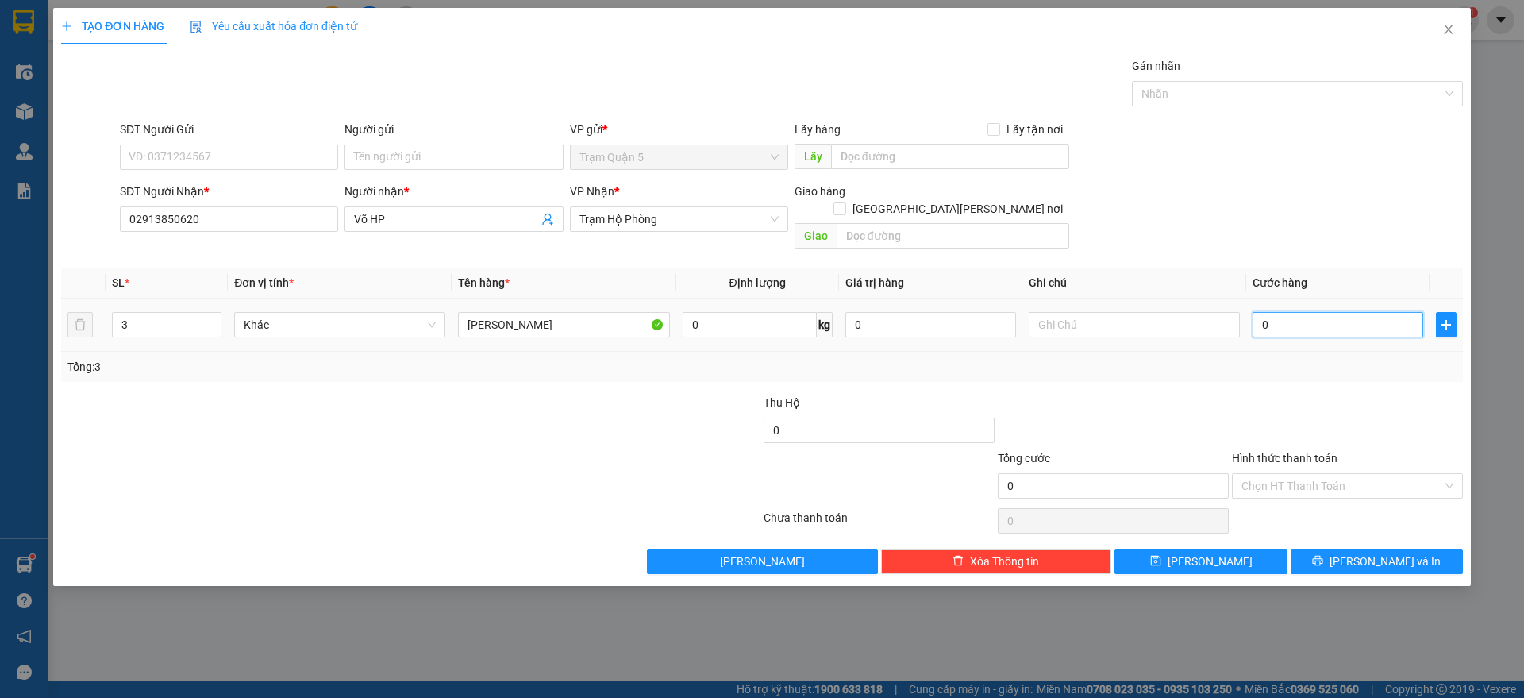
type input "1"
type input "001"
type input "12"
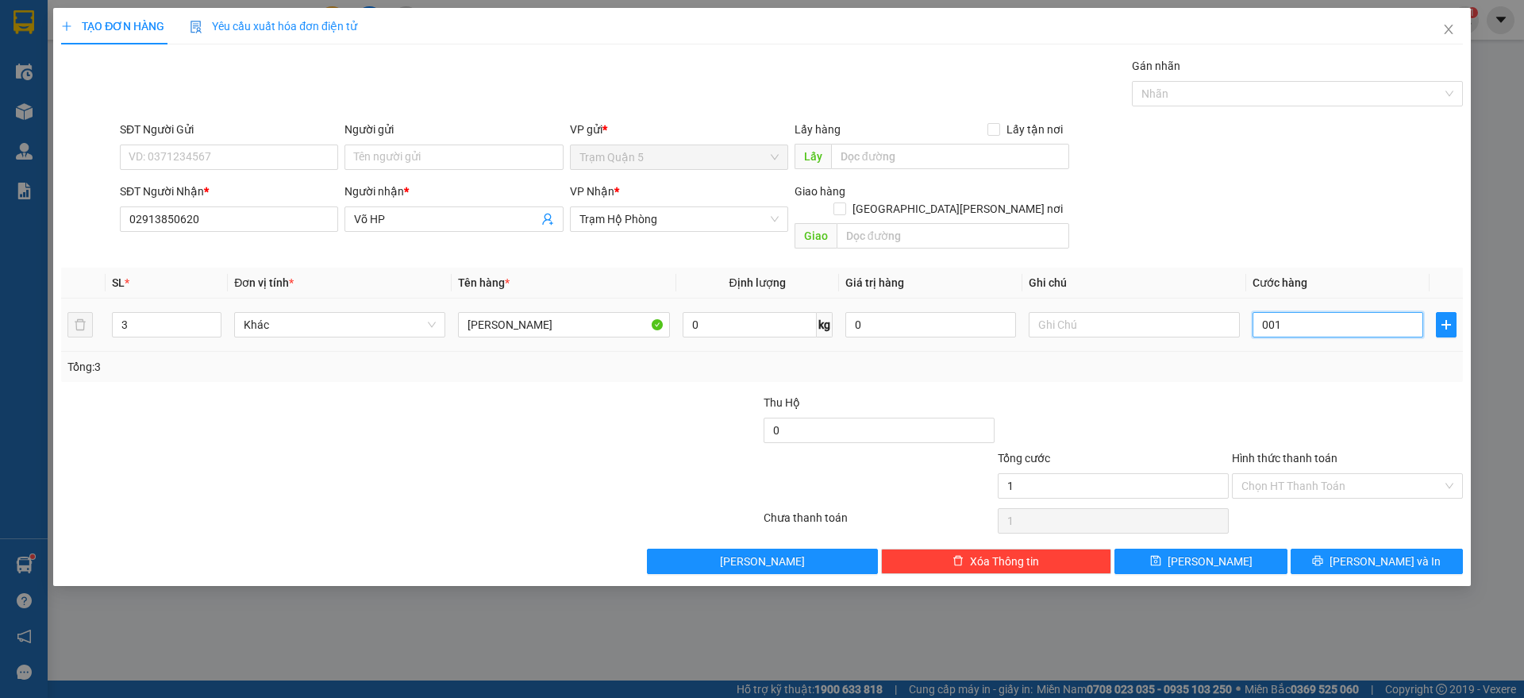
type input "0.012"
type input "120"
type input "00.120"
type input "120.000"
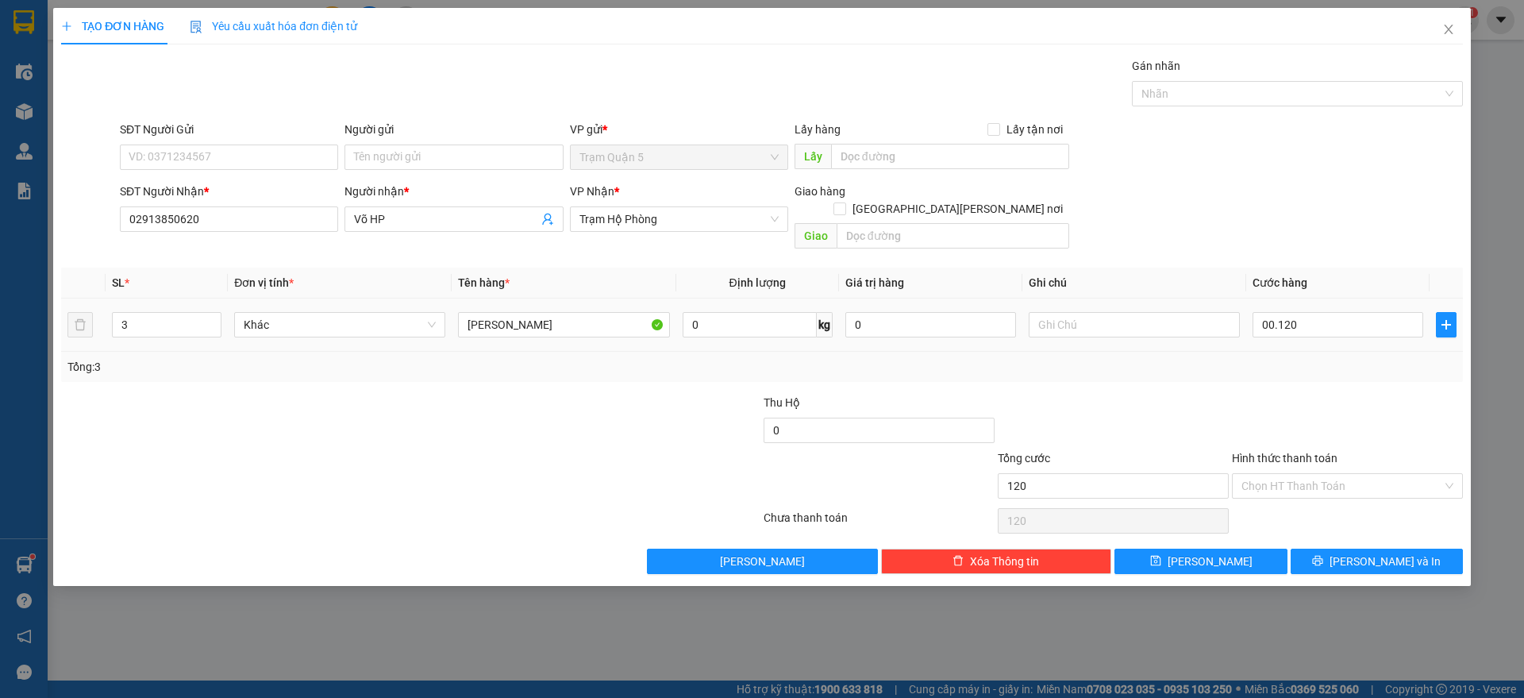
type input "120.000"
click at [1221, 331] on td at bounding box center [1135, 325] width 224 height 53
click at [1228, 549] on button "[PERSON_NAME]" at bounding box center [1201, 561] width 172 height 25
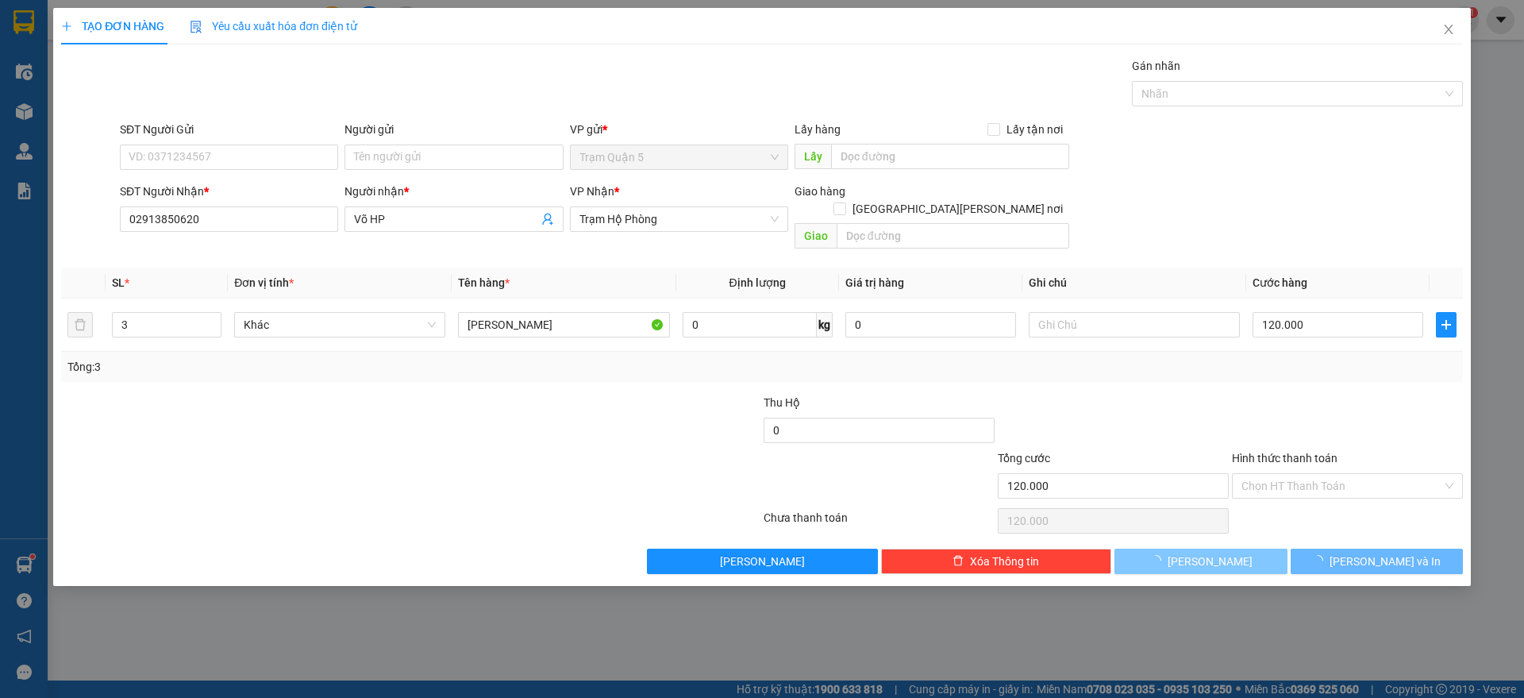
type input "0"
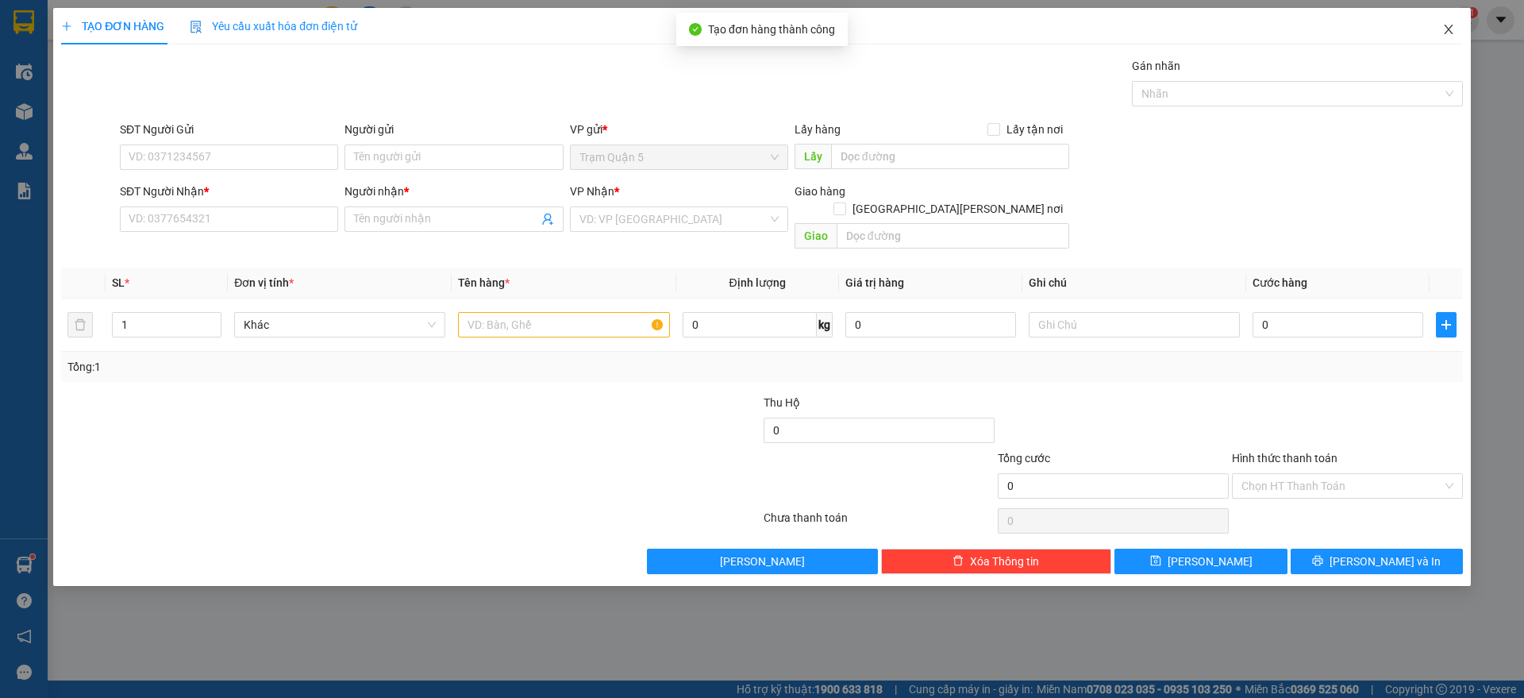
click at [1461, 36] on span "Close" at bounding box center [1449, 30] width 44 height 44
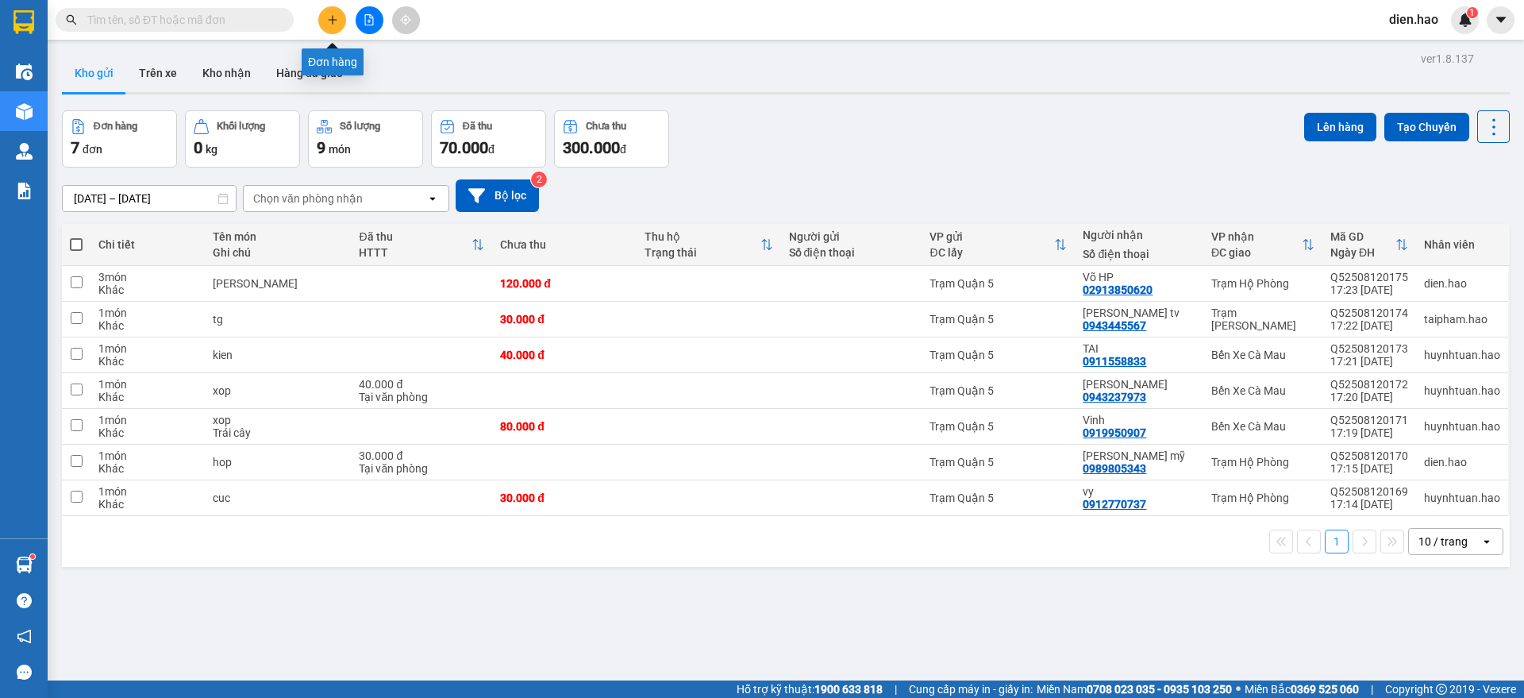
click at [334, 25] on button at bounding box center [332, 20] width 28 height 28
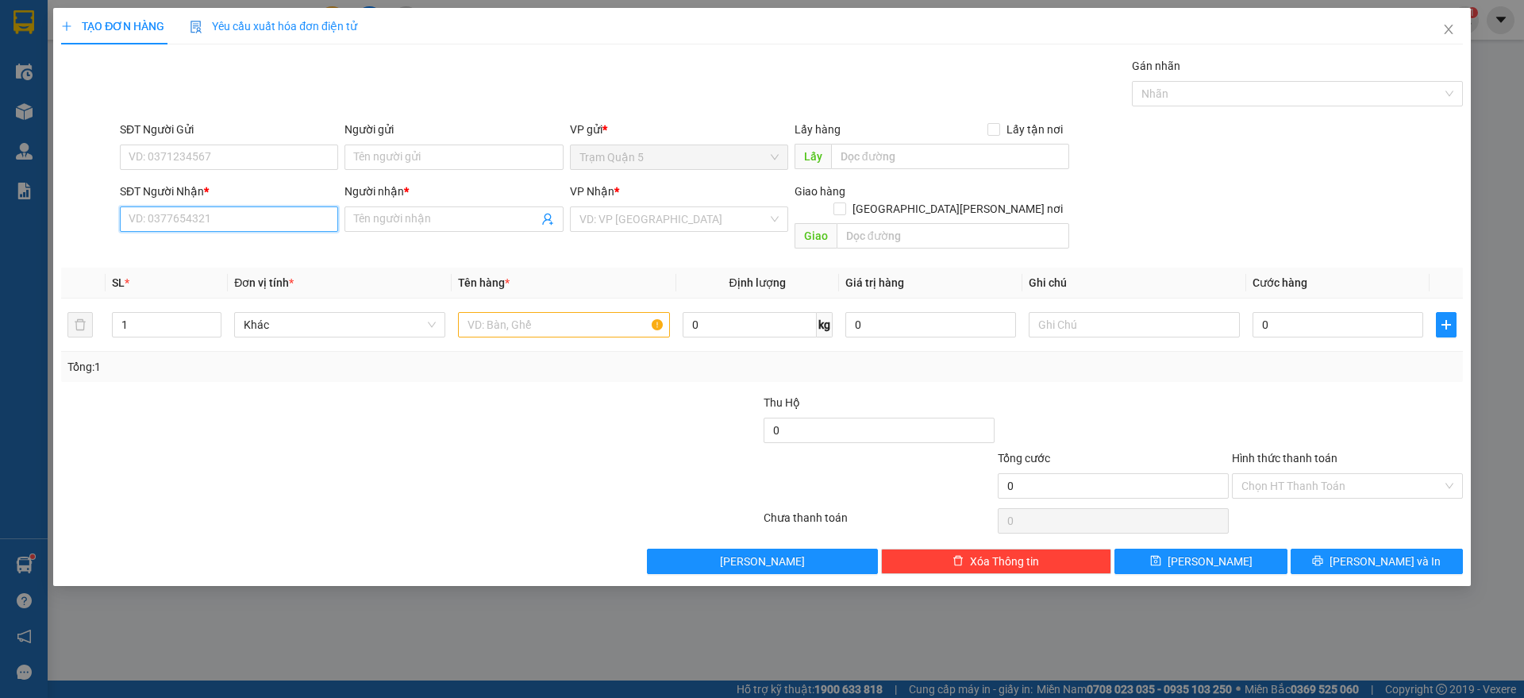
click at [301, 208] on input "SĐT Người Nhận *" at bounding box center [229, 218] width 218 height 25
type input "0949926826"
click at [251, 253] on div "0949926826 - ly" at bounding box center [228, 250] width 199 height 17
type input "ly"
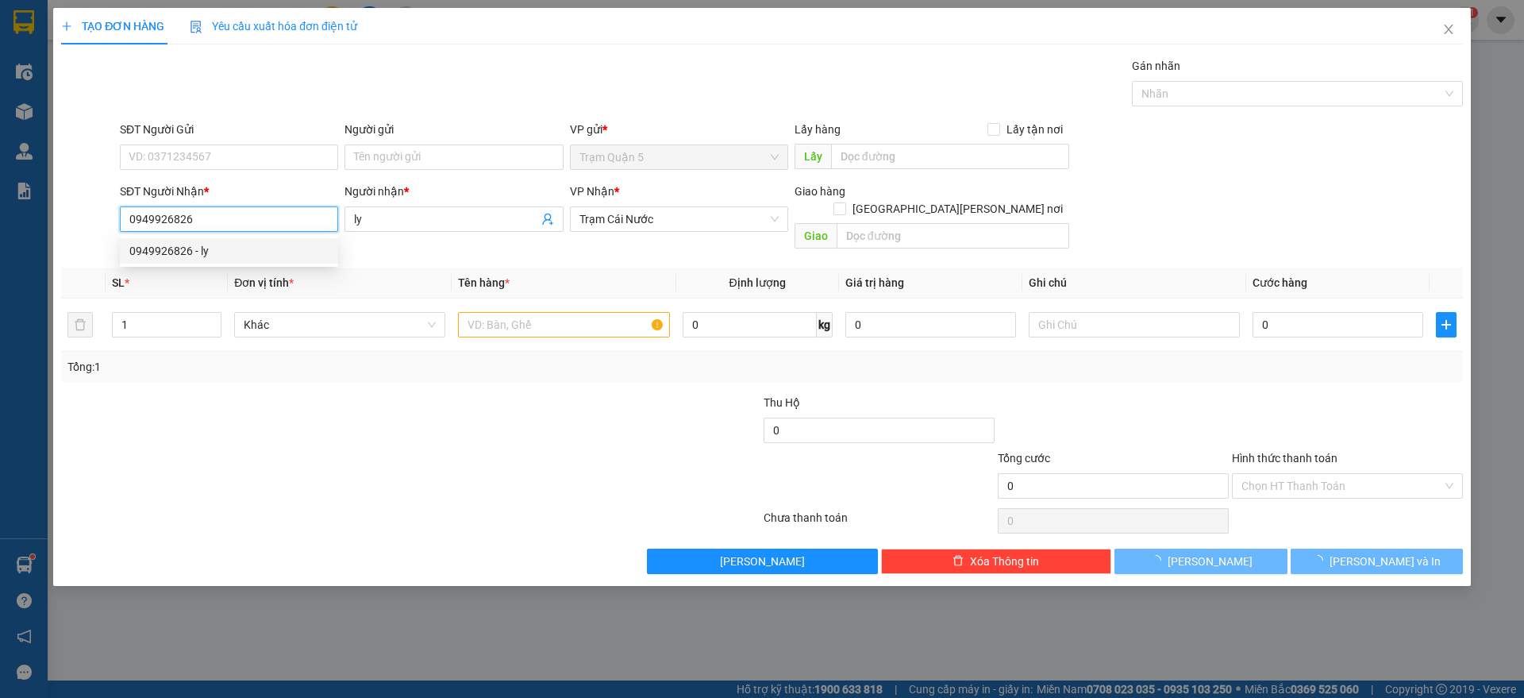
type input "40.000"
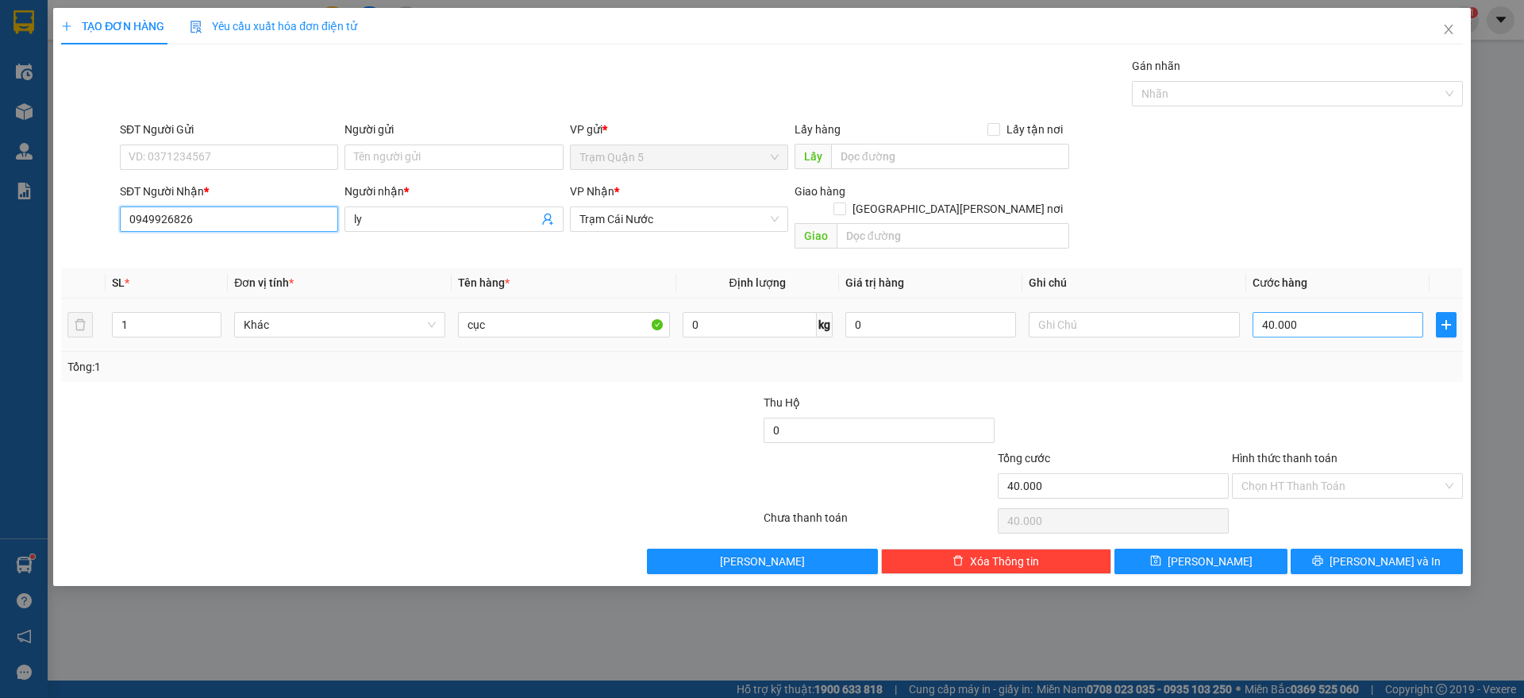
type input "0949926826"
click at [1317, 312] on input "40.000" at bounding box center [1338, 324] width 171 height 25
type input "0"
type input "003"
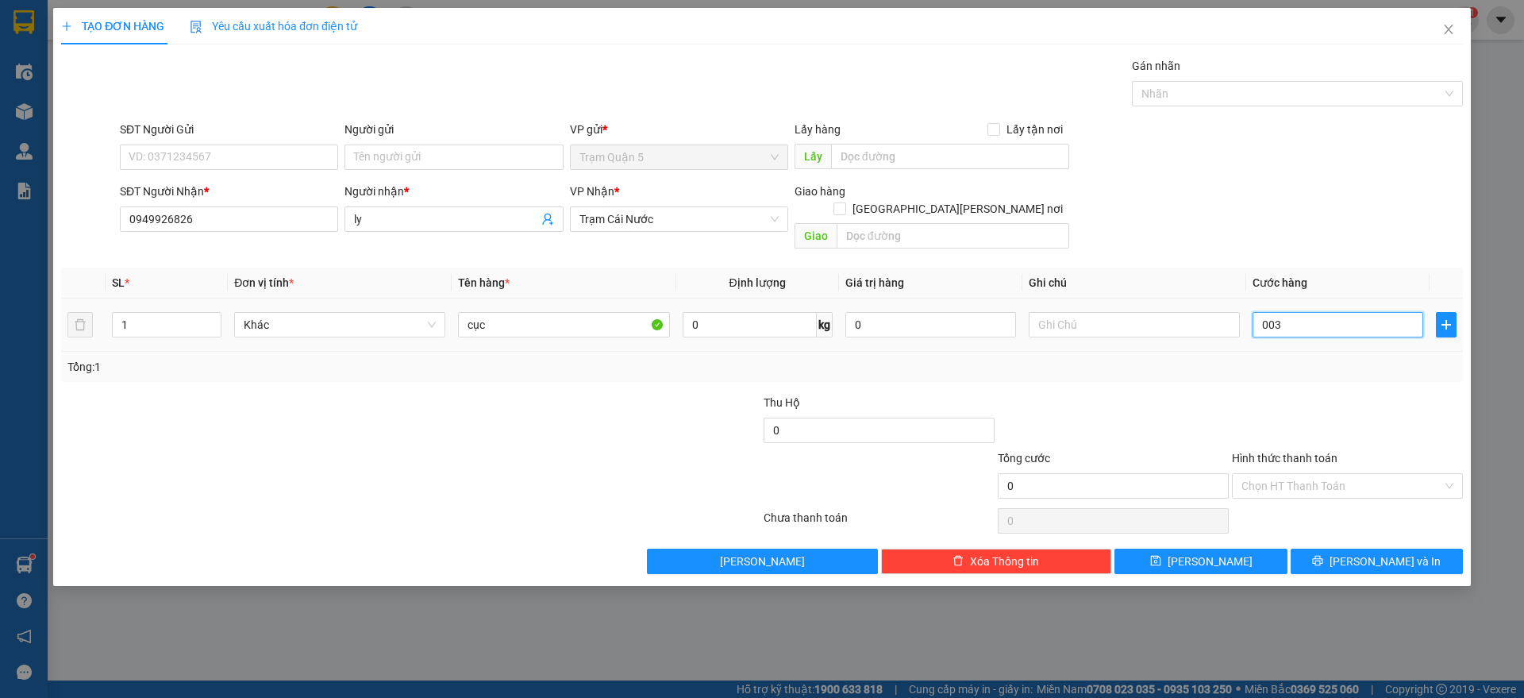
type input "3"
type input "30"
type input "0.030"
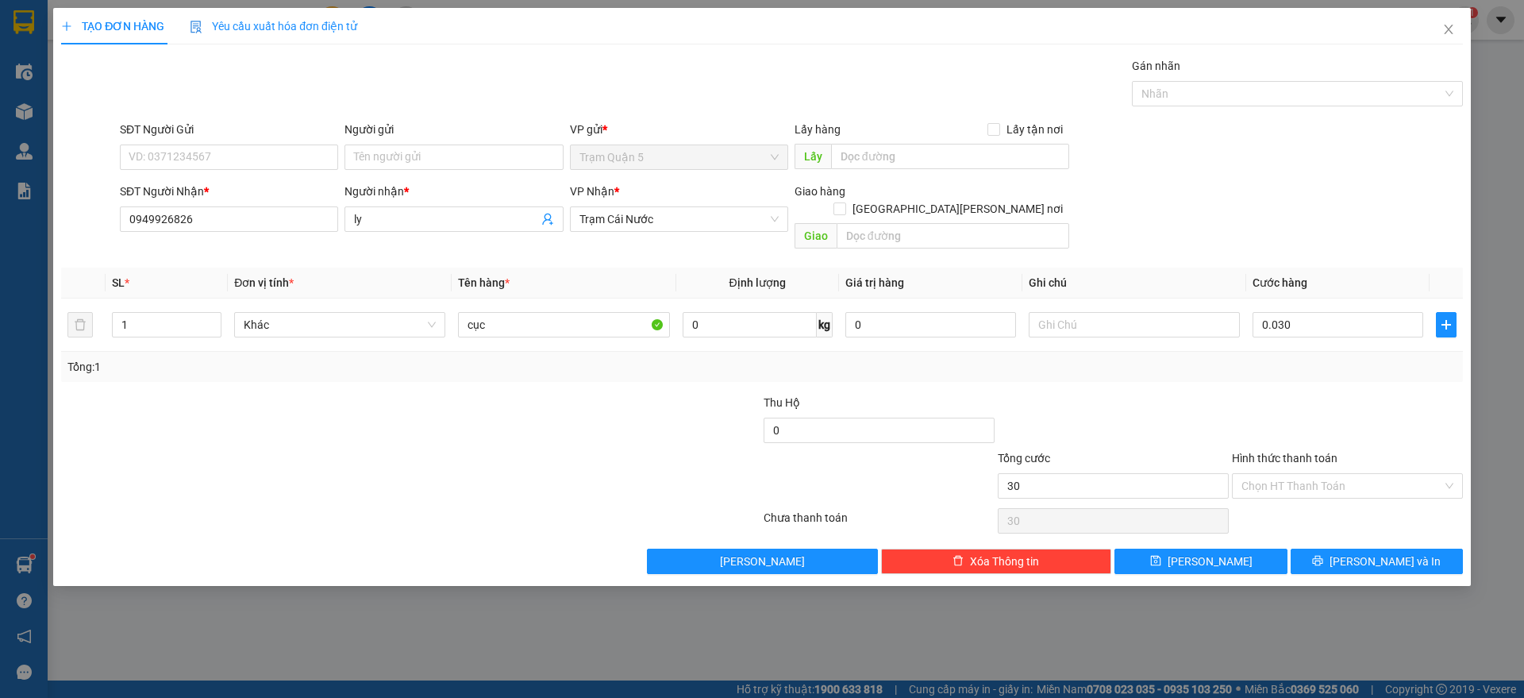
type input "30.000"
drag, startPoint x: 1263, startPoint y: 391, endPoint x: 1269, endPoint y: 451, distance: 60.7
click at [1265, 405] on div at bounding box center [1348, 422] width 234 height 56
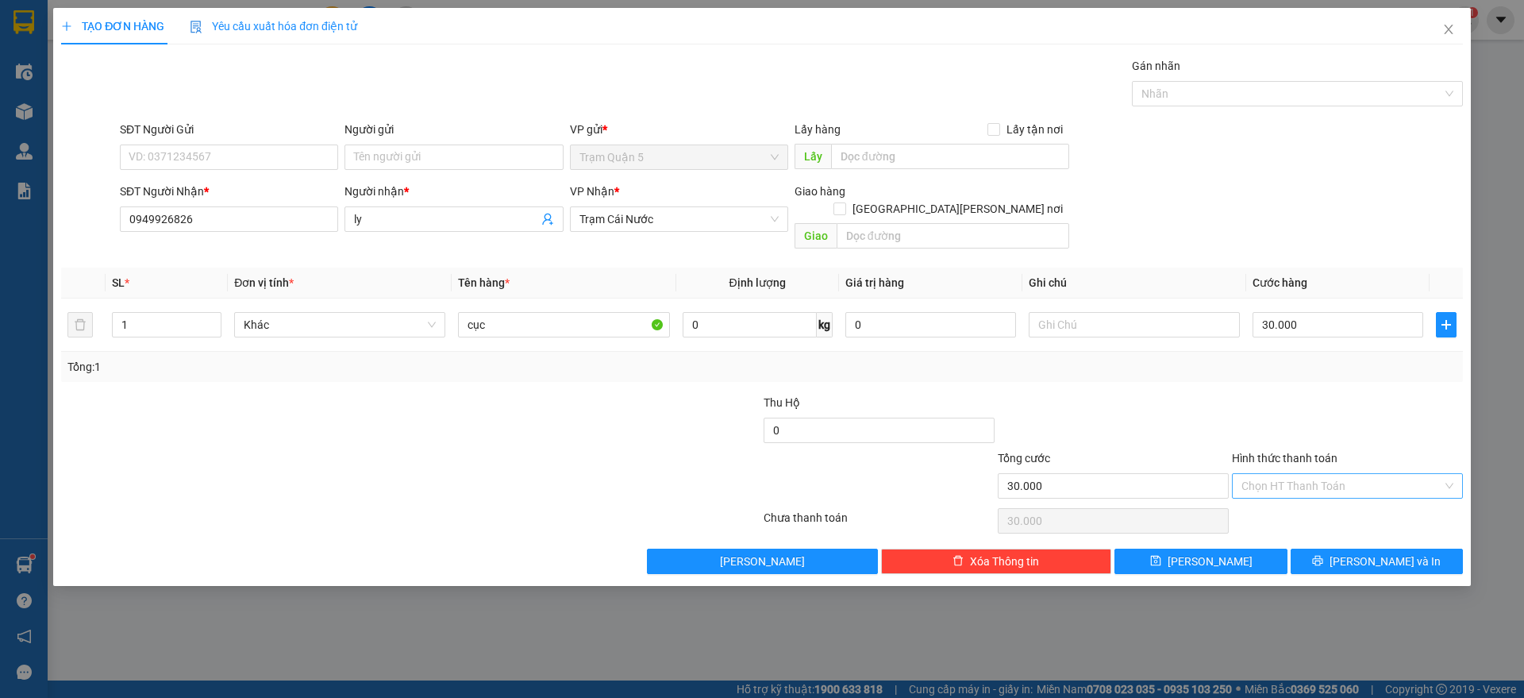
click at [1283, 474] on input "Hình thức thanh toán" at bounding box center [1342, 486] width 201 height 24
click at [1285, 493] on div "Tại văn phòng" at bounding box center [1348, 499] width 212 height 17
type input "0"
drag, startPoint x: 1255, startPoint y: 553, endPoint x: 1288, endPoint y: 312, distance: 242.8
click at [1254, 552] on button "[PERSON_NAME]" at bounding box center [1201, 561] width 172 height 25
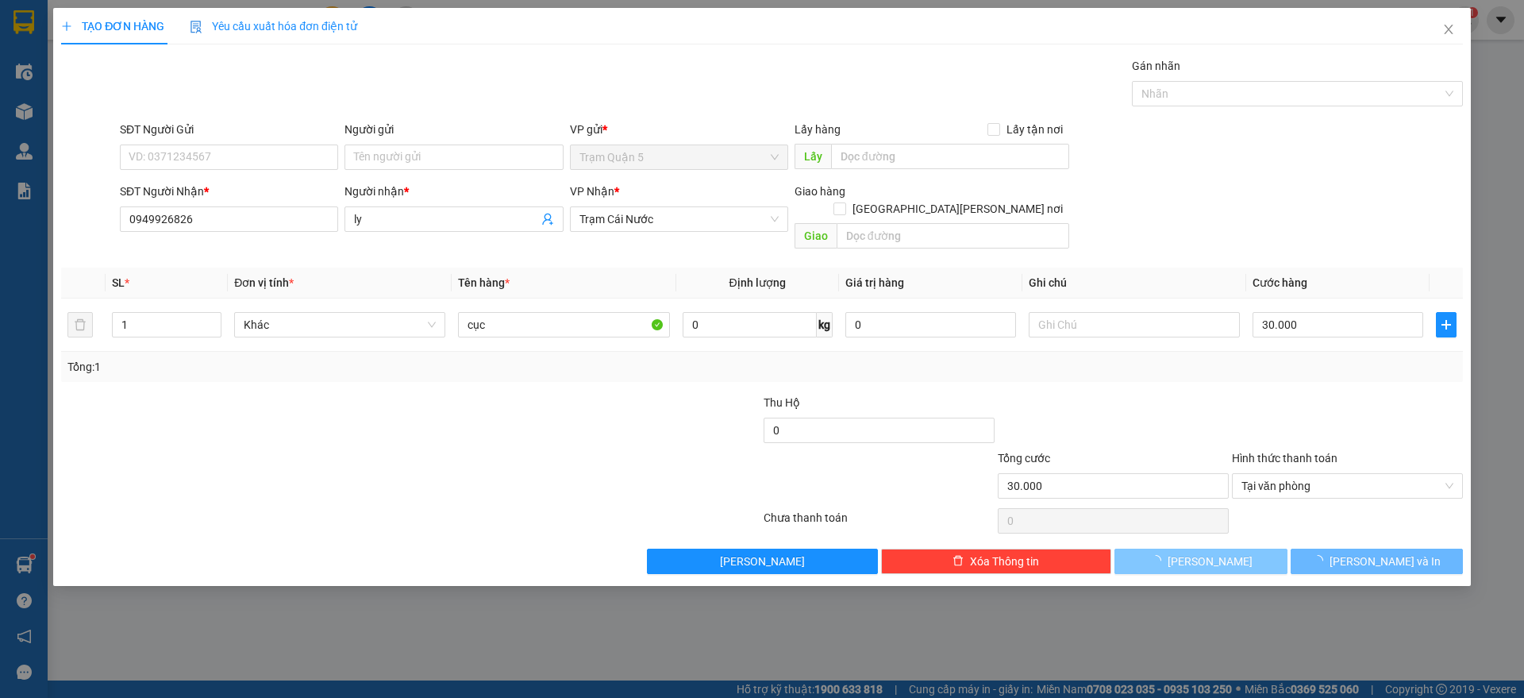
type input "0"
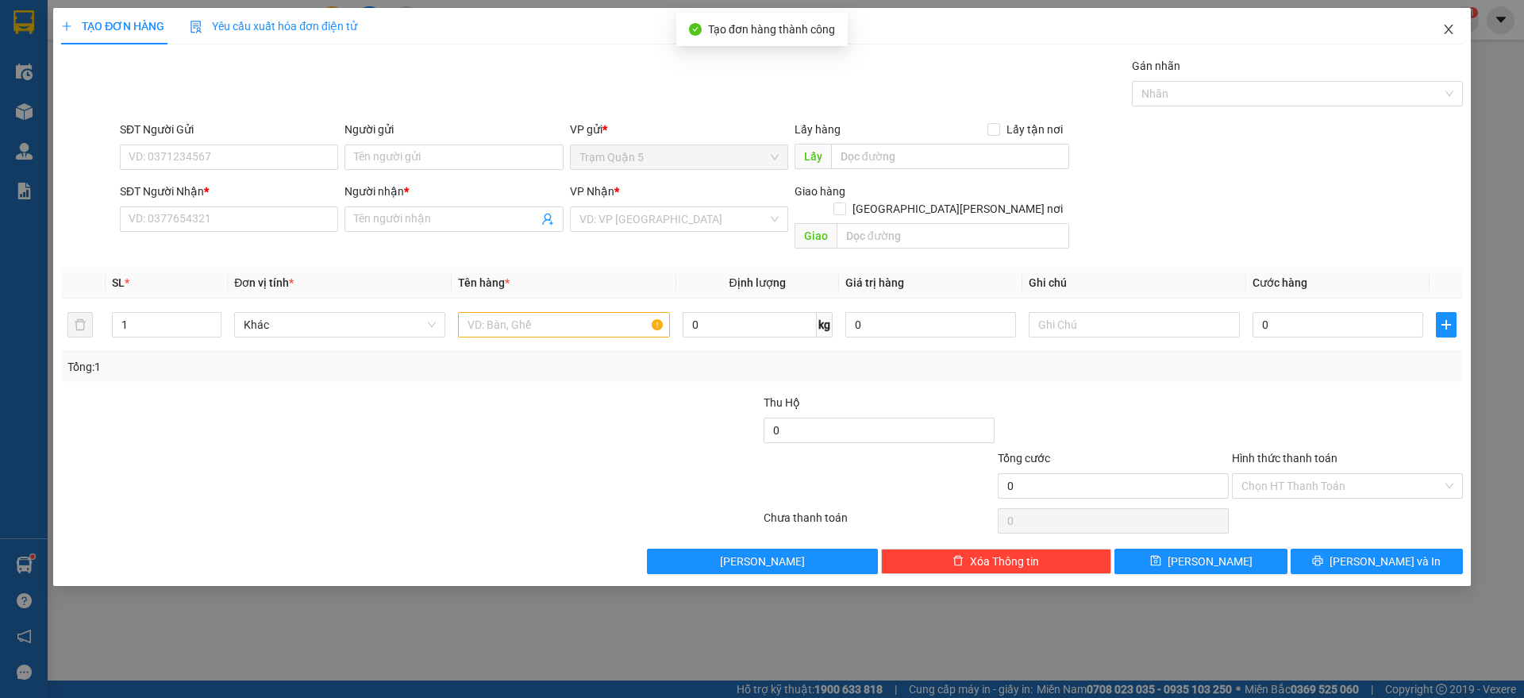
click at [1445, 36] on icon "close" at bounding box center [1449, 29] width 13 height 13
